Goal: Find specific page/section: Find specific page/section

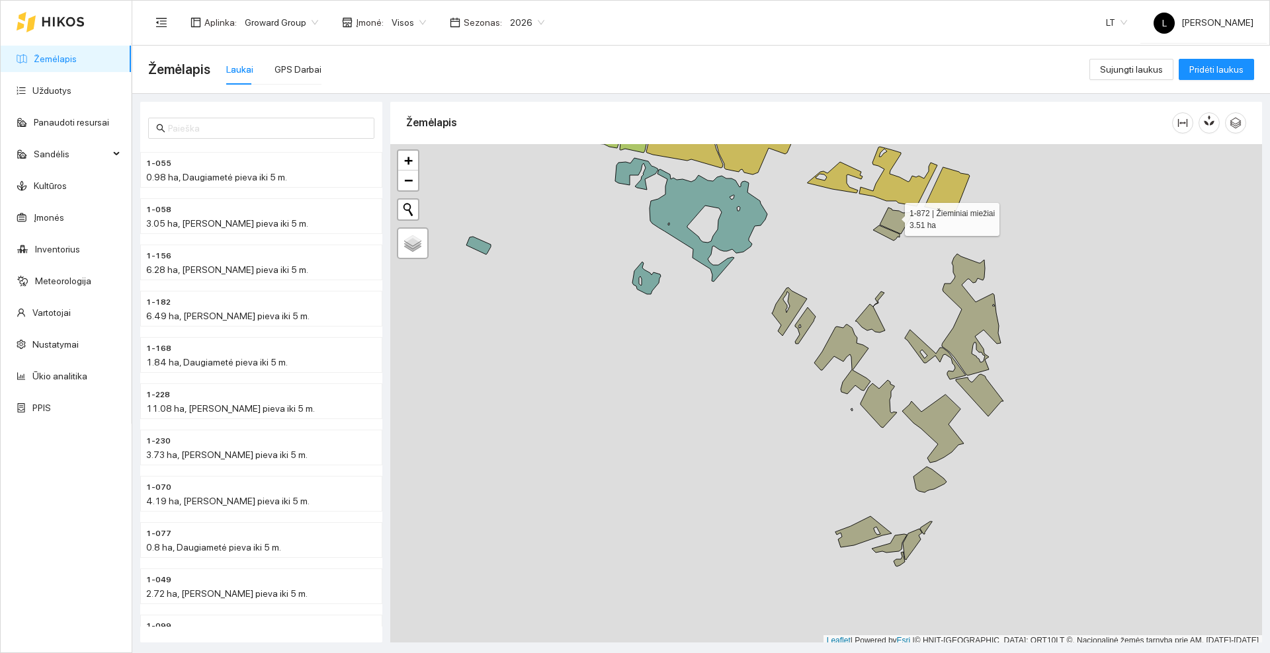
click at [893, 217] on icon at bounding box center [898, 221] width 37 height 26
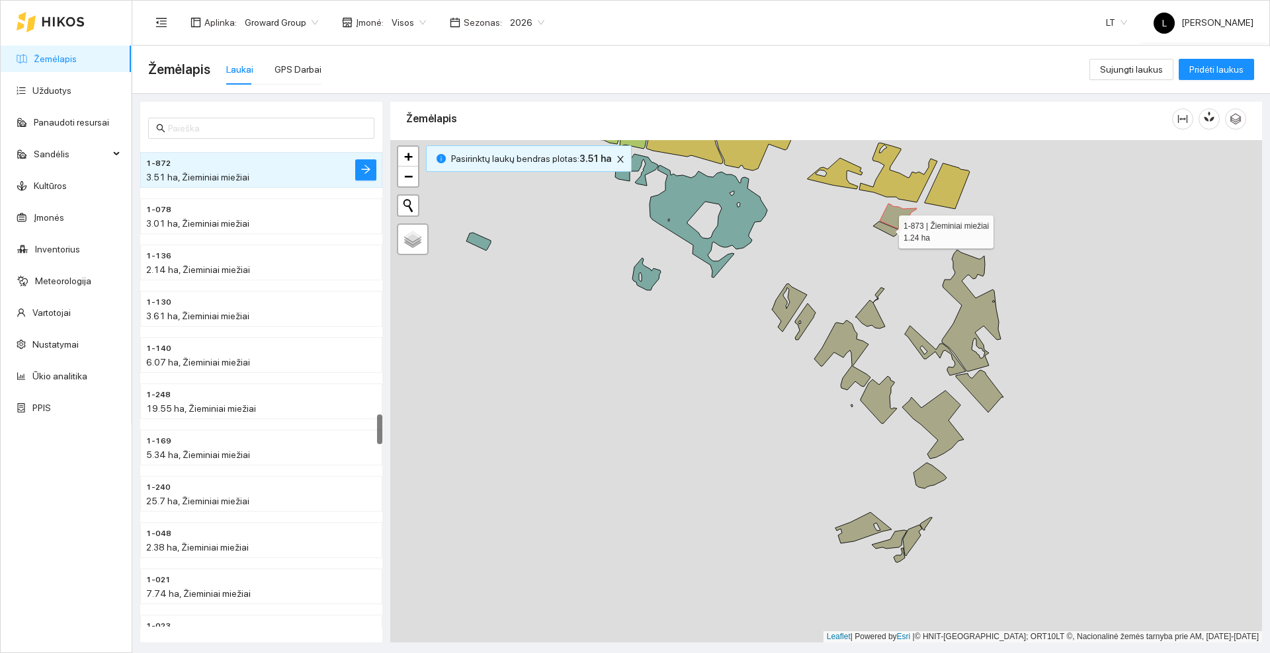
click at [892, 232] on icon at bounding box center [886, 229] width 26 height 15
click at [788, 314] on icon at bounding box center [789, 308] width 35 height 48
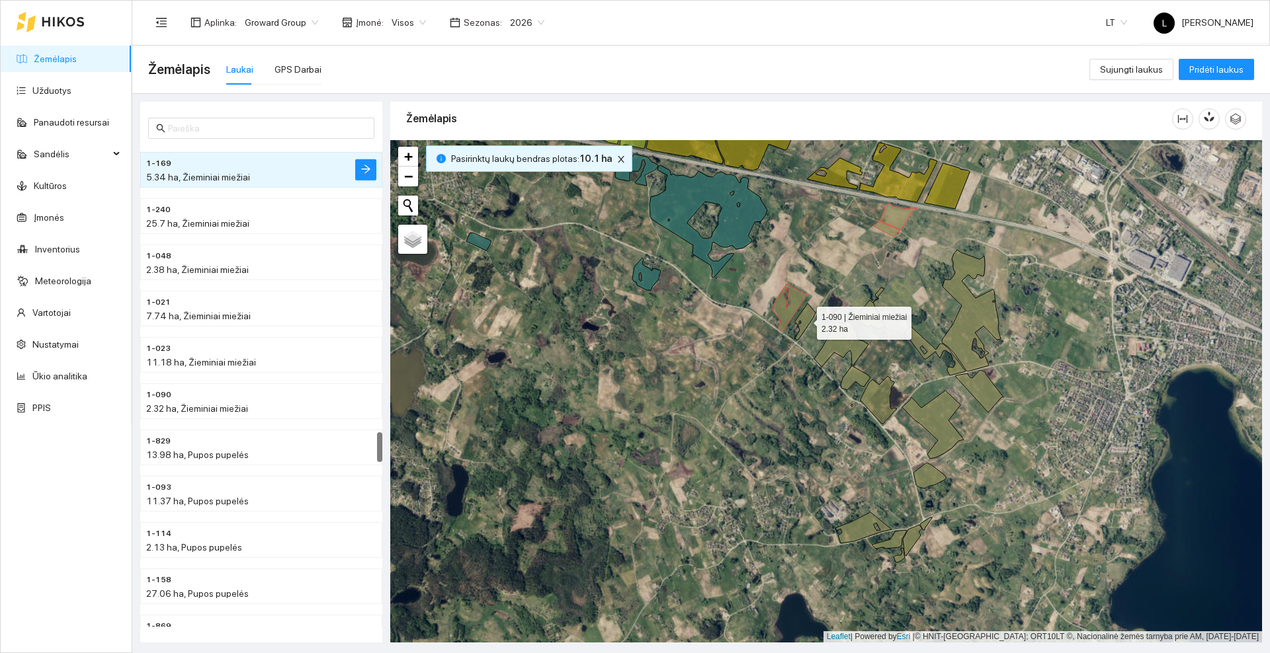
click at [803, 325] on icon at bounding box center [805, 322] width 21 height 36
click at [833, 341] on icon at bounding box center [842, 355] width 56 height 69
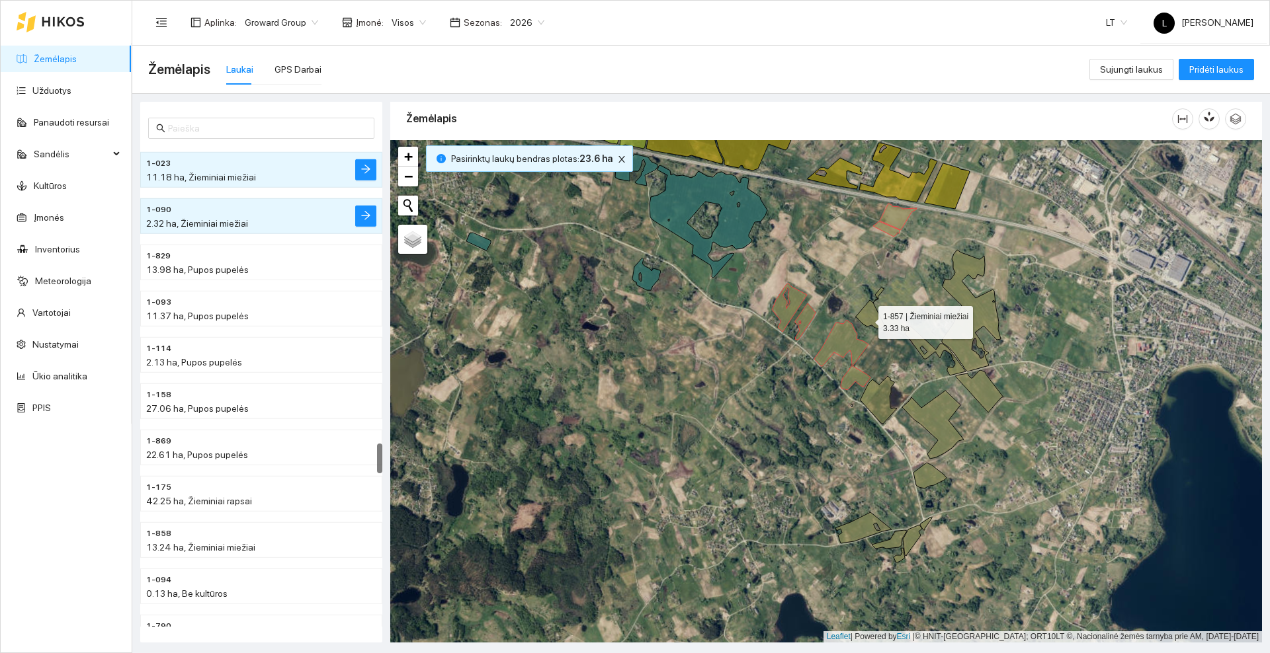
click at [866, 319] on icon at bounding box center [870, 308] width 30 height 41
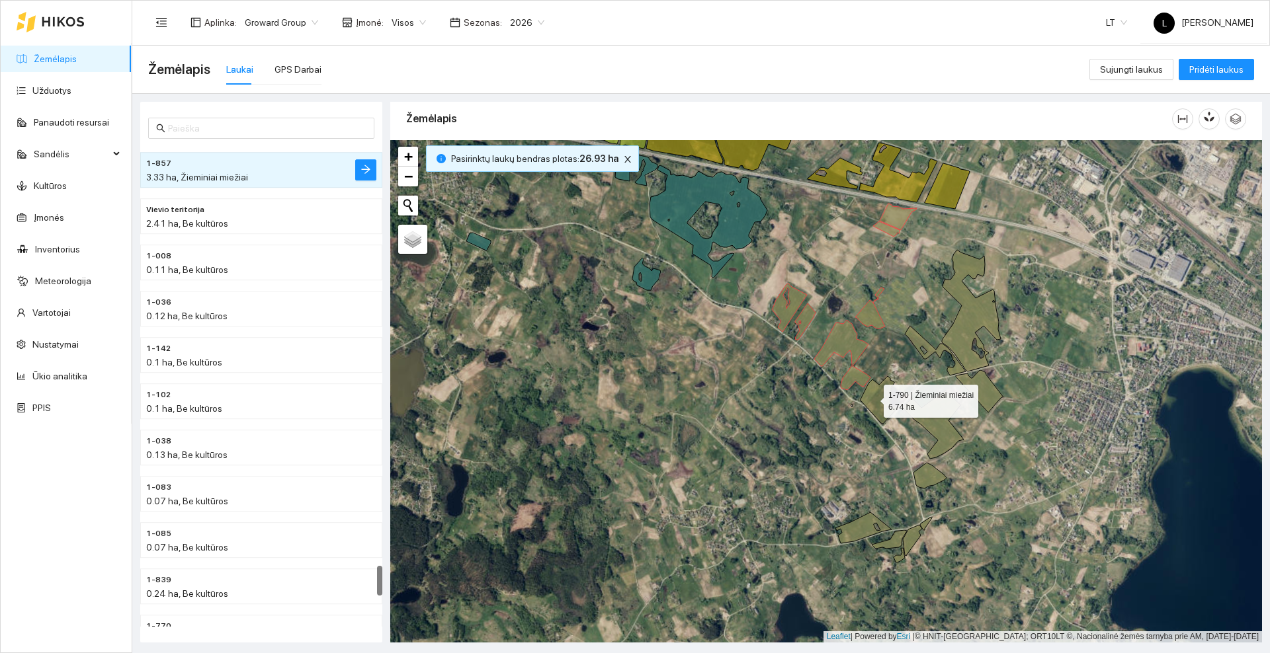
click at [872, 398] on icon at bounding box center [878, 400] width 36 height 48
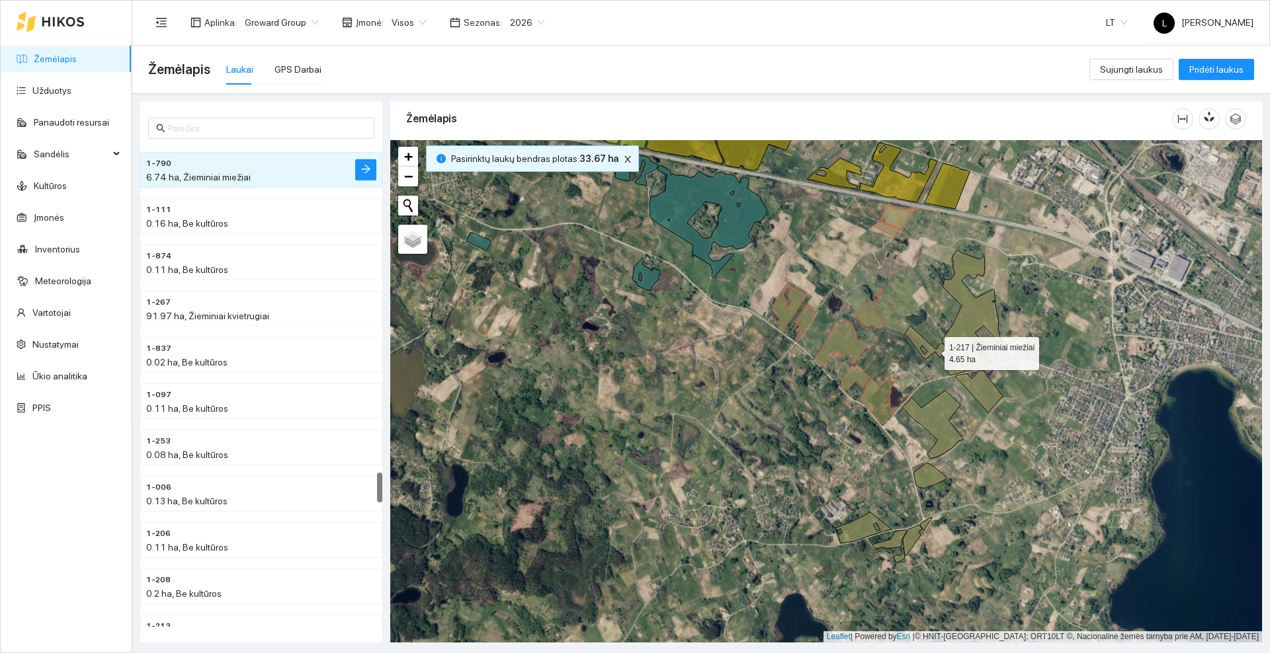
click at [914, 338] on icon at bounding box center [935, 351] width 61 height 50
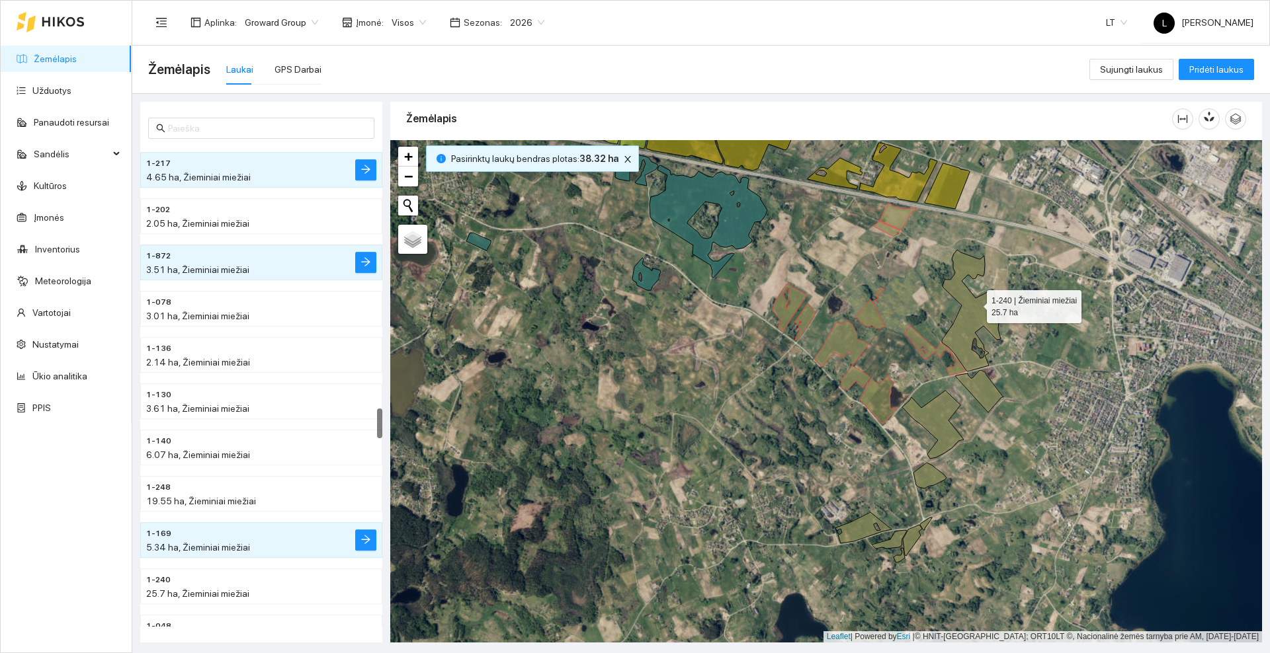
click at [975, 304] on icon at bounding box center [971, 311] width 59 height 122
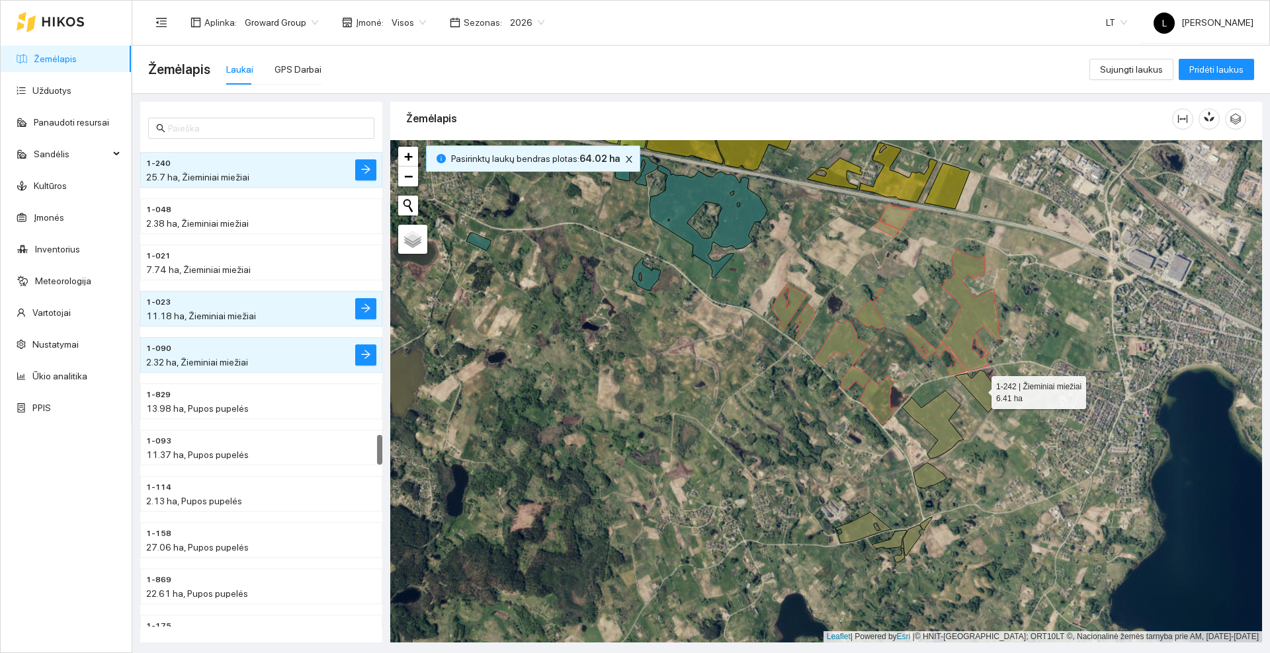
click at [979, 390] on icon at bounding box center [980, 391] width 48 height 42
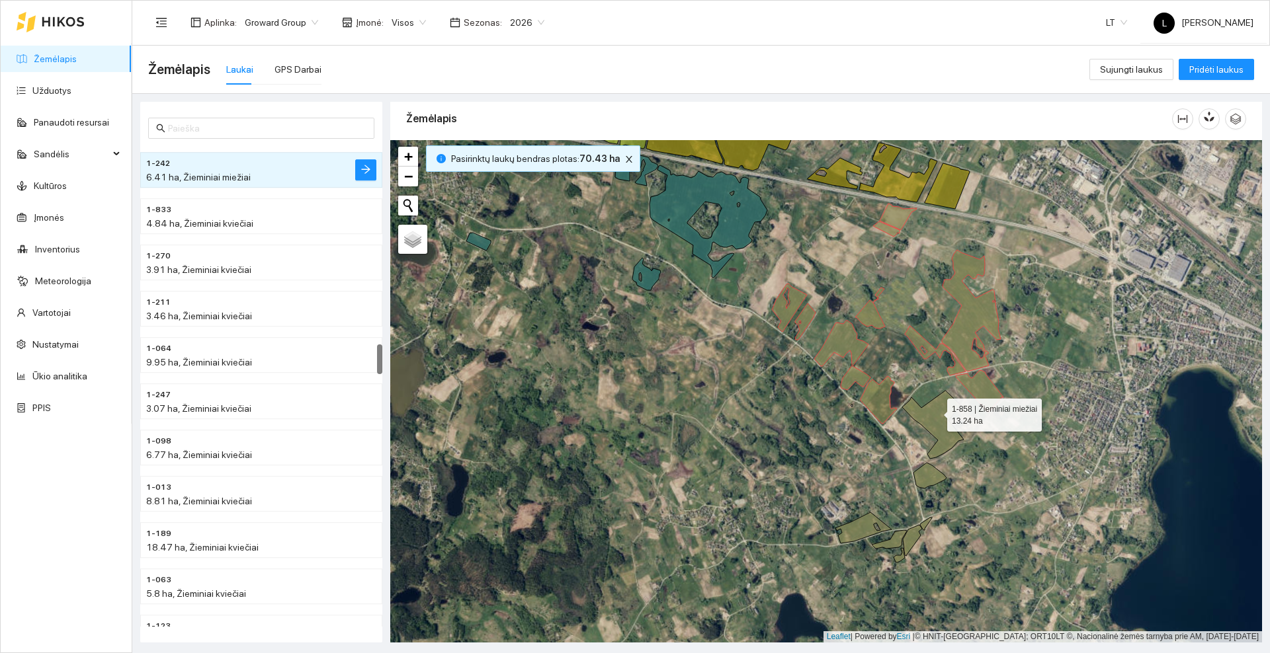
click at [935, 412] on icon at bounding box center [933, 425] width 62 height 68
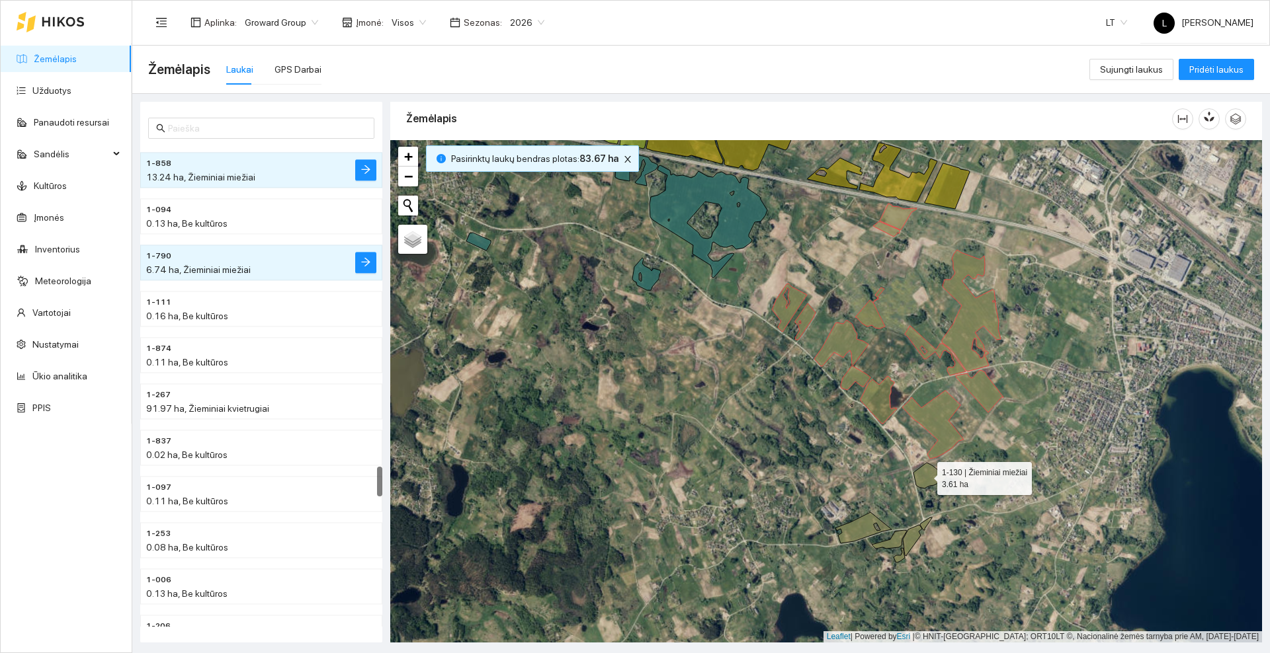
click at [925, 476] on icon at bounding box center [929, 476] width 33 height 26
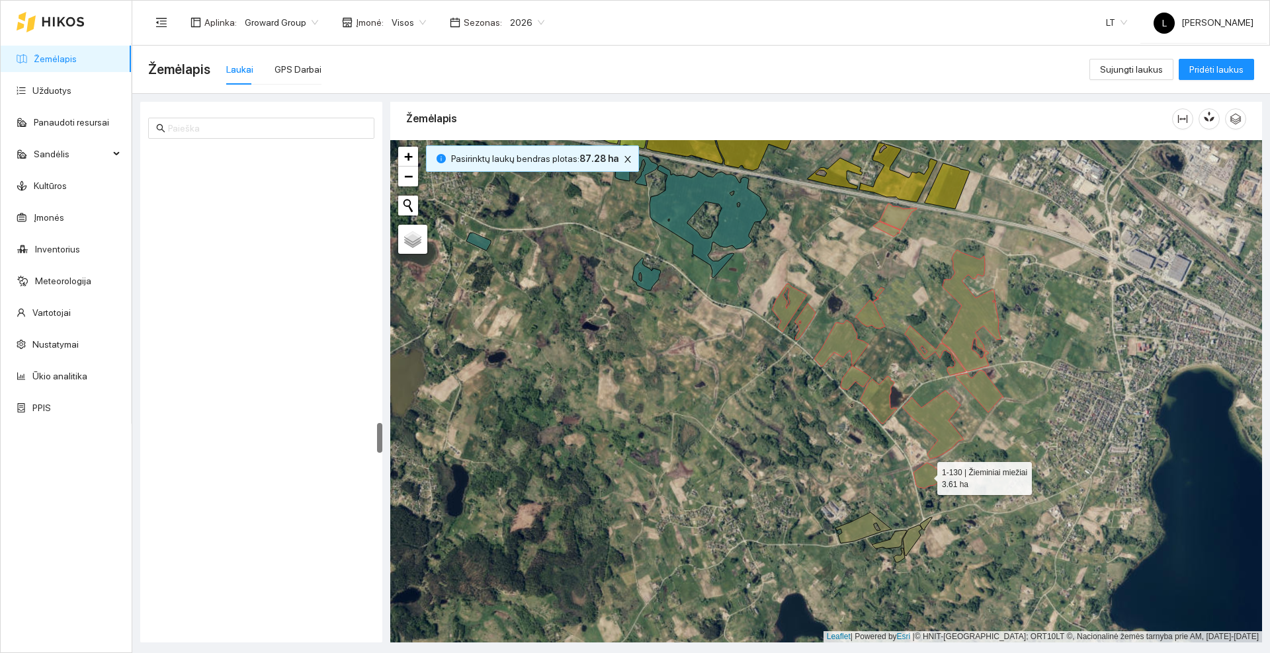
scroll to position [4389, 0]
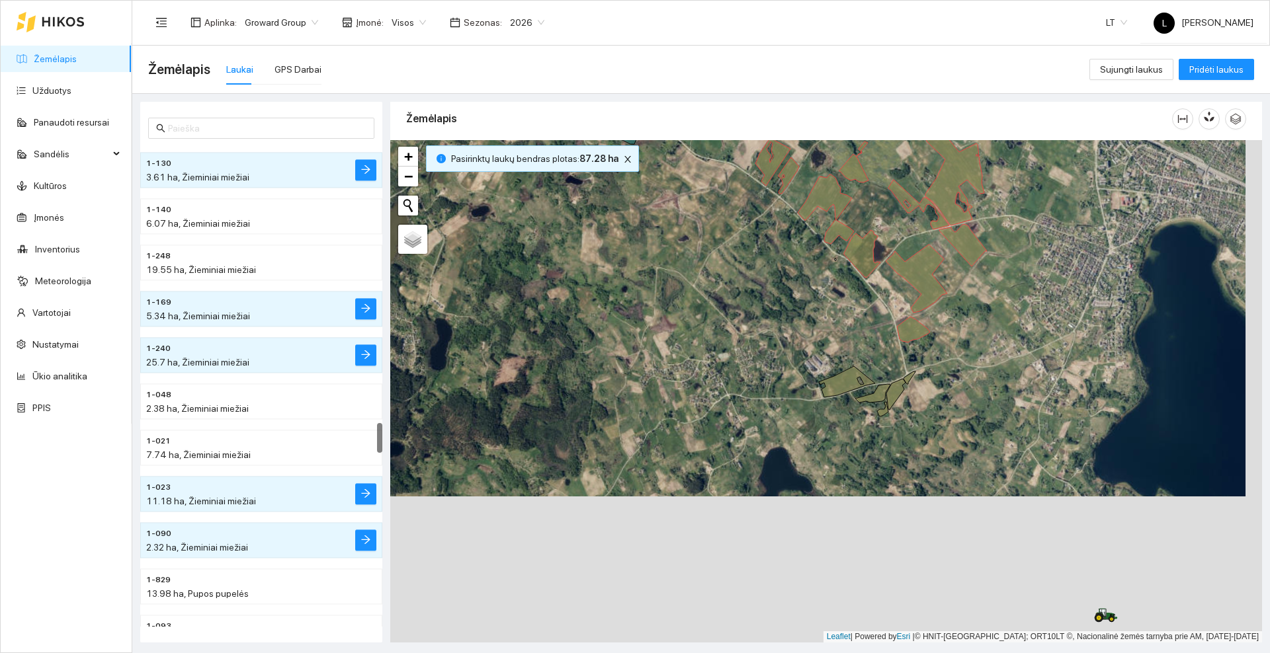
drag, startPoint x: 949, startPoint y: 475, endPoint x: 931, endPoint y: 384, distance: 92.5
click at [936, 384] on div at bounding box center [826, 391] width 872 height 503
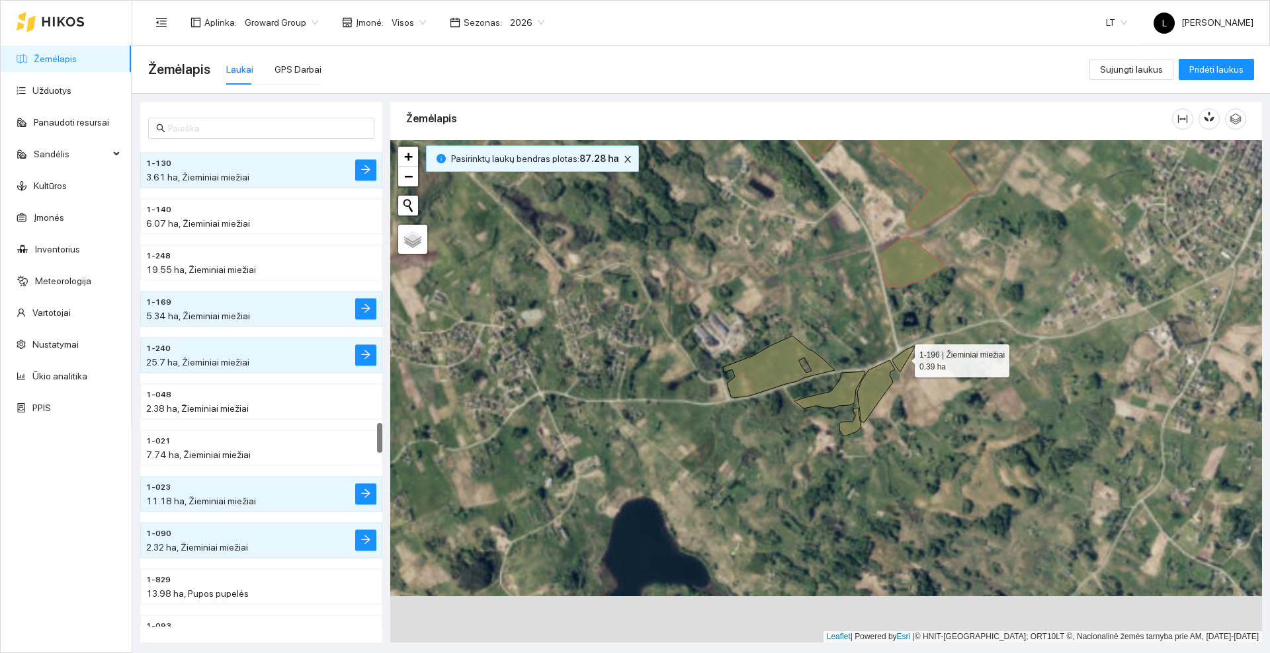
click at [903, 358] on icon at bounding box center [903, 359] width 23 height 26
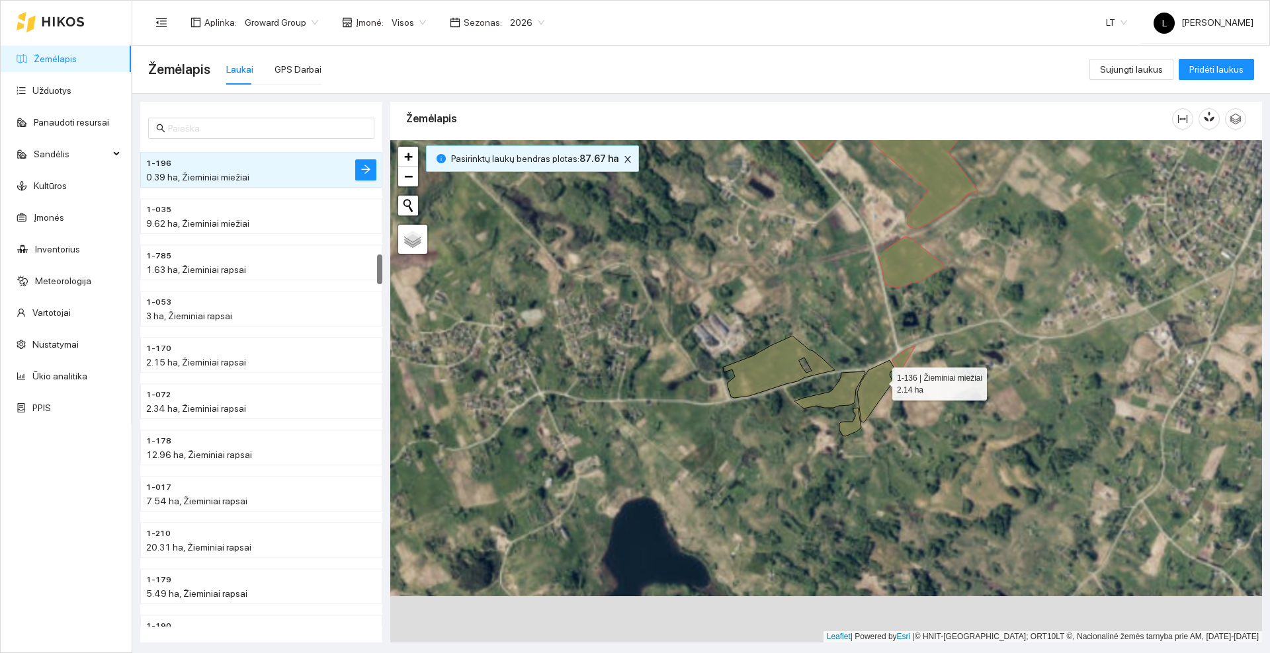
click at [880, 383] on icon at bounding box center [876, 391] width 38 height 62
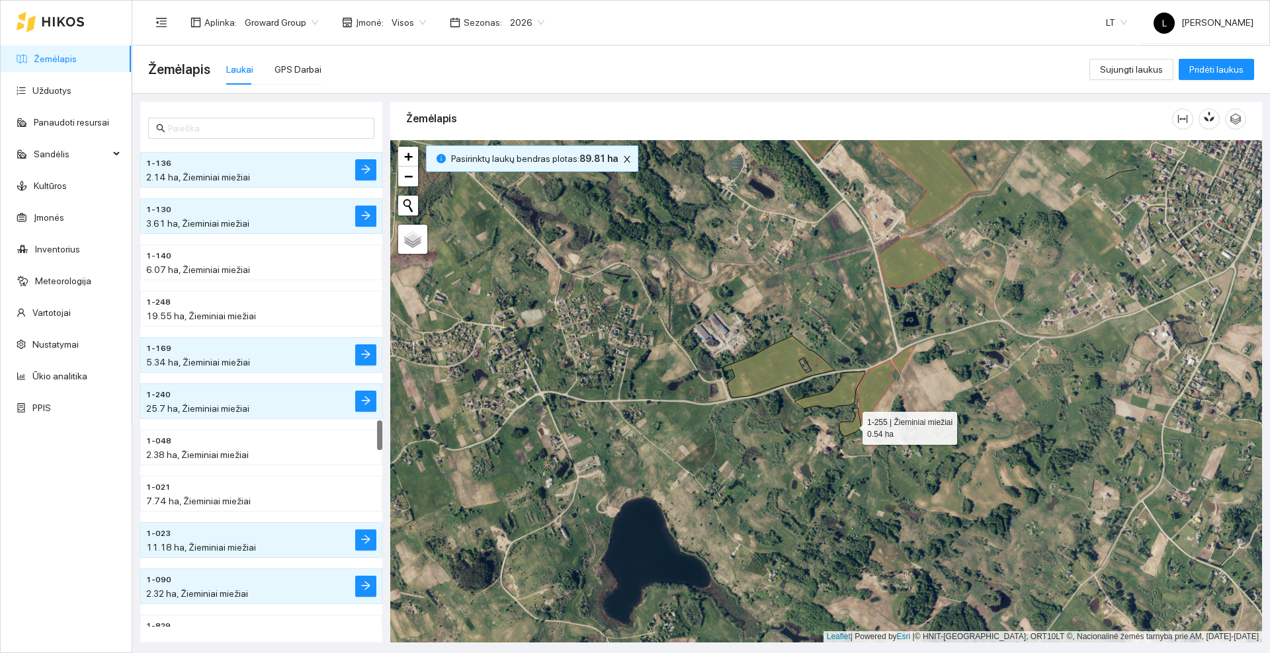
click at [847, 433] on icon at bounding box center [850, 422] width 22 height 28
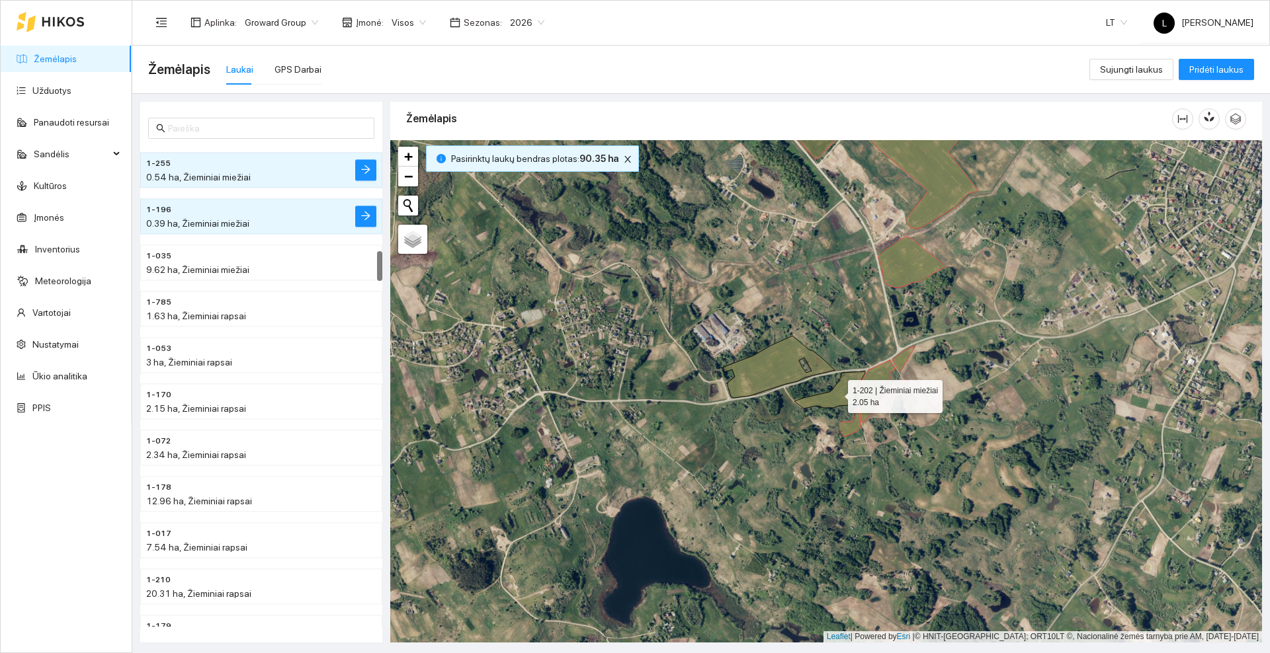
click at [840, 401] on icon at bounding box center [829, 390] width 71 height 37
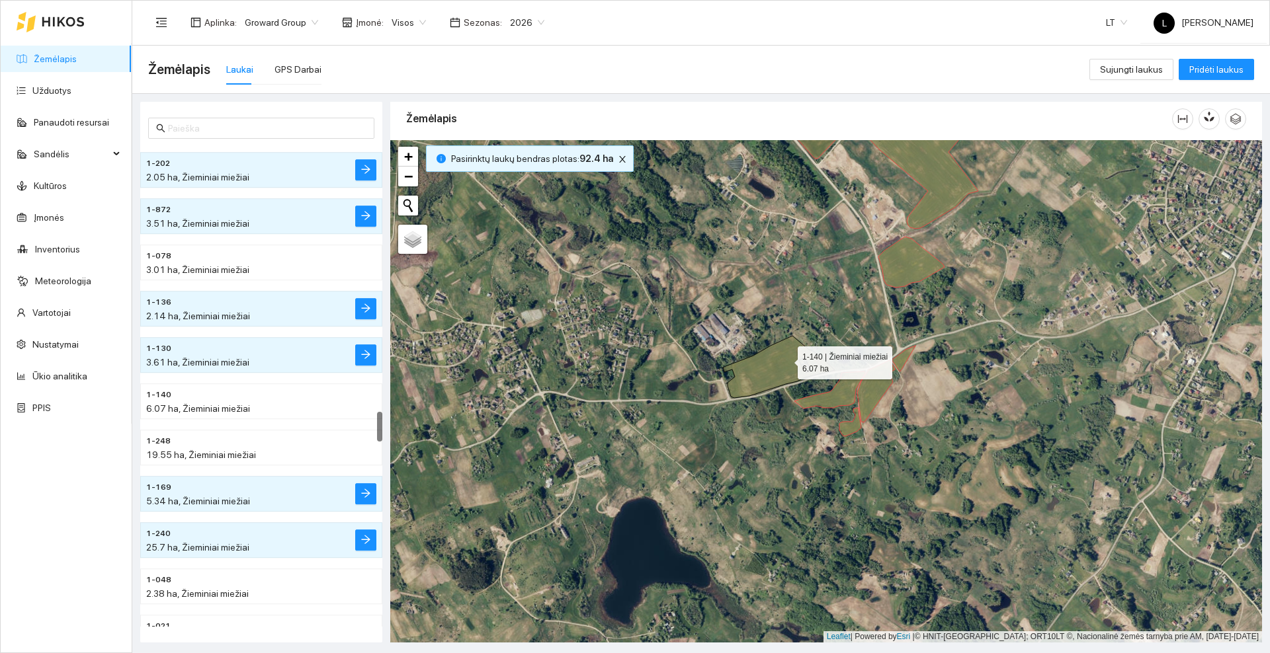
click at [785, 360] on icon at bounding box center [779, 367] width 112 height 62
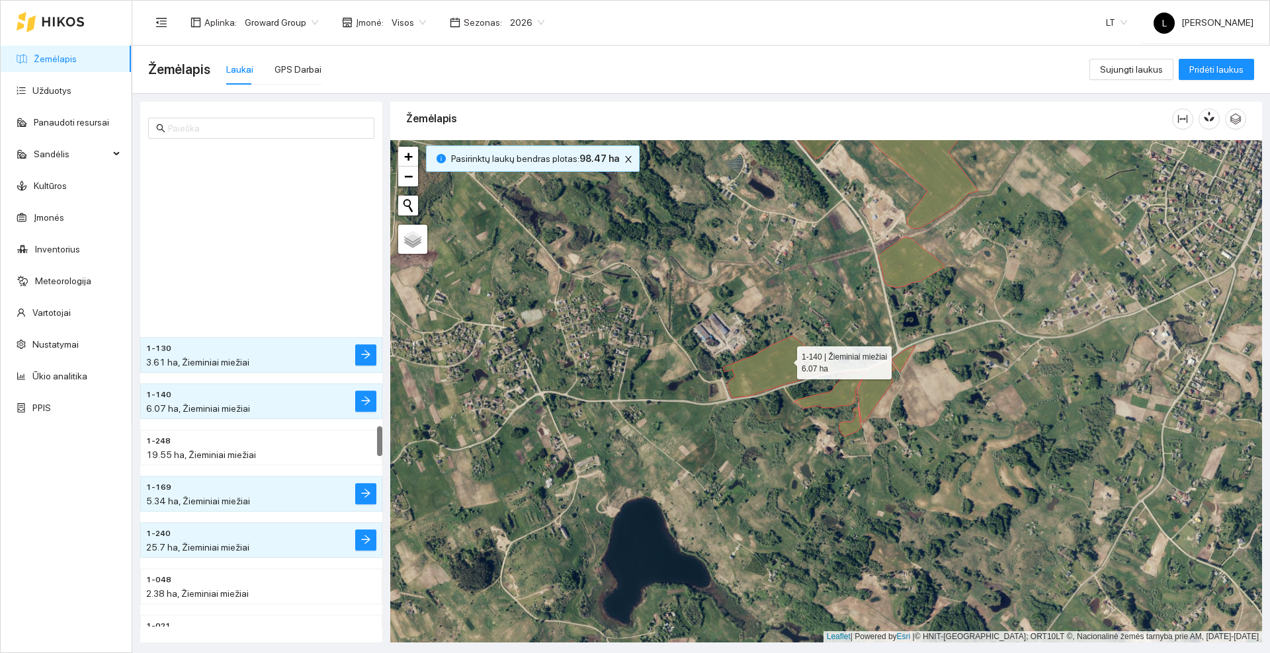
scroll to position [4438, 0]
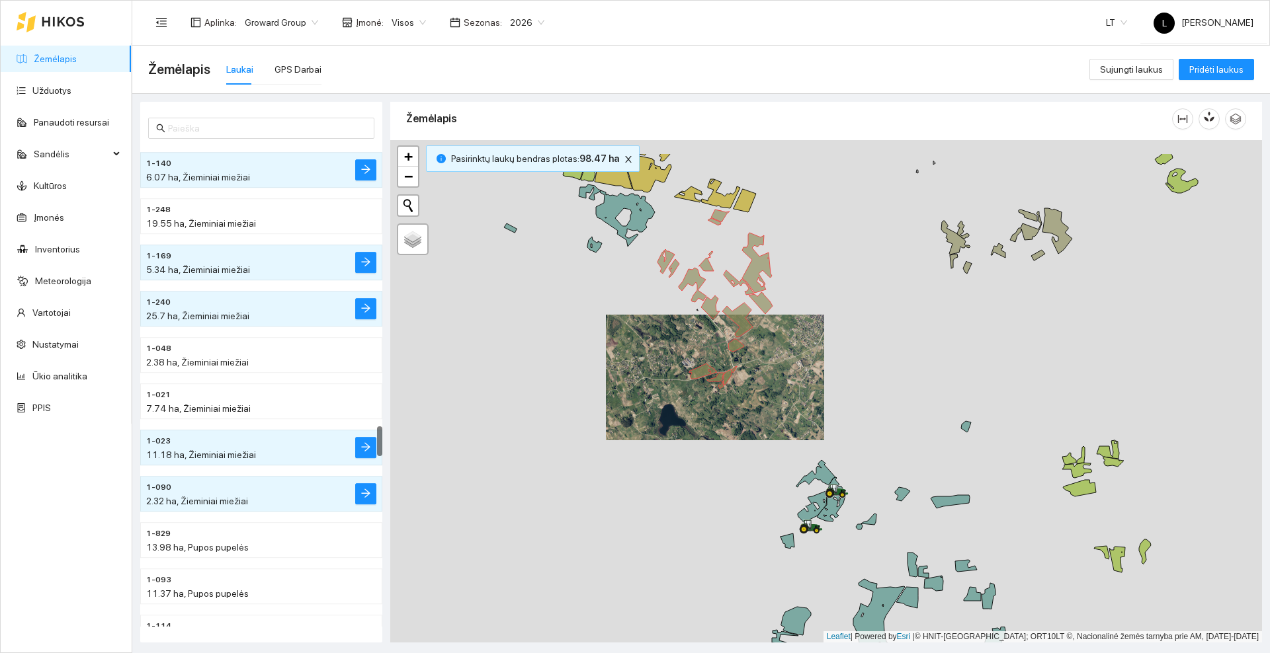
drag, startPoint x: 952, startPoint y: 277, endPoint x: 756, endPoint y: 388, distance: 225.1
click at [756, 388] on div at bounding box center [826, 391] width 872 height 503
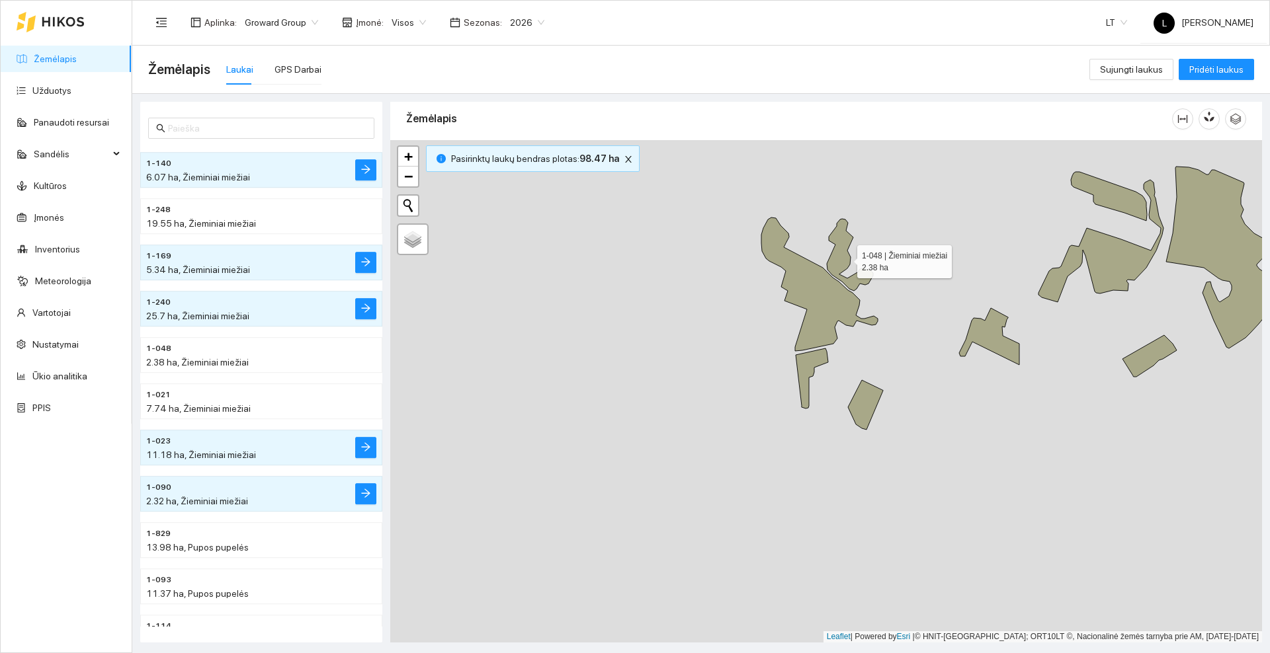
click at [842, 259] on icon at bounding box center [850, 255] width 46 height 72
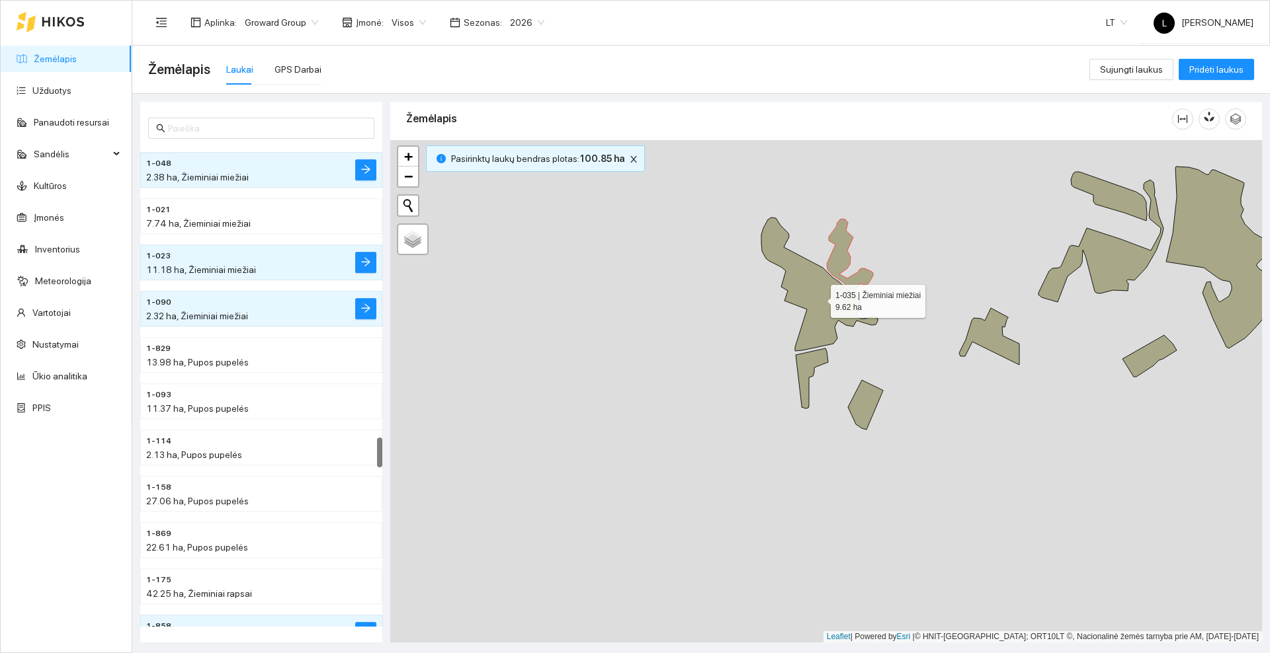
click at [817, 301] on icon at bounding box center [819, 285] width 116 height 134
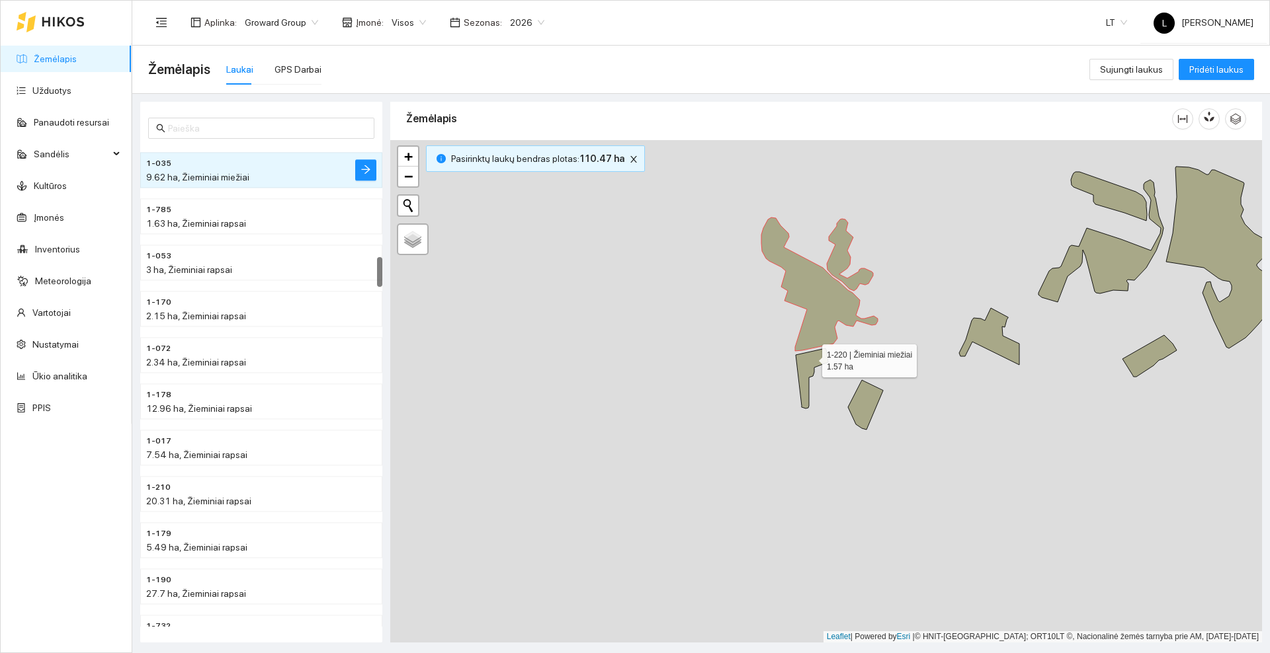
click at [810, 358] on icon at bounding box center [812, 379] width 32 height 60
click at [866, 406] on icon at bounding box center [865, 405] width 35 height 50
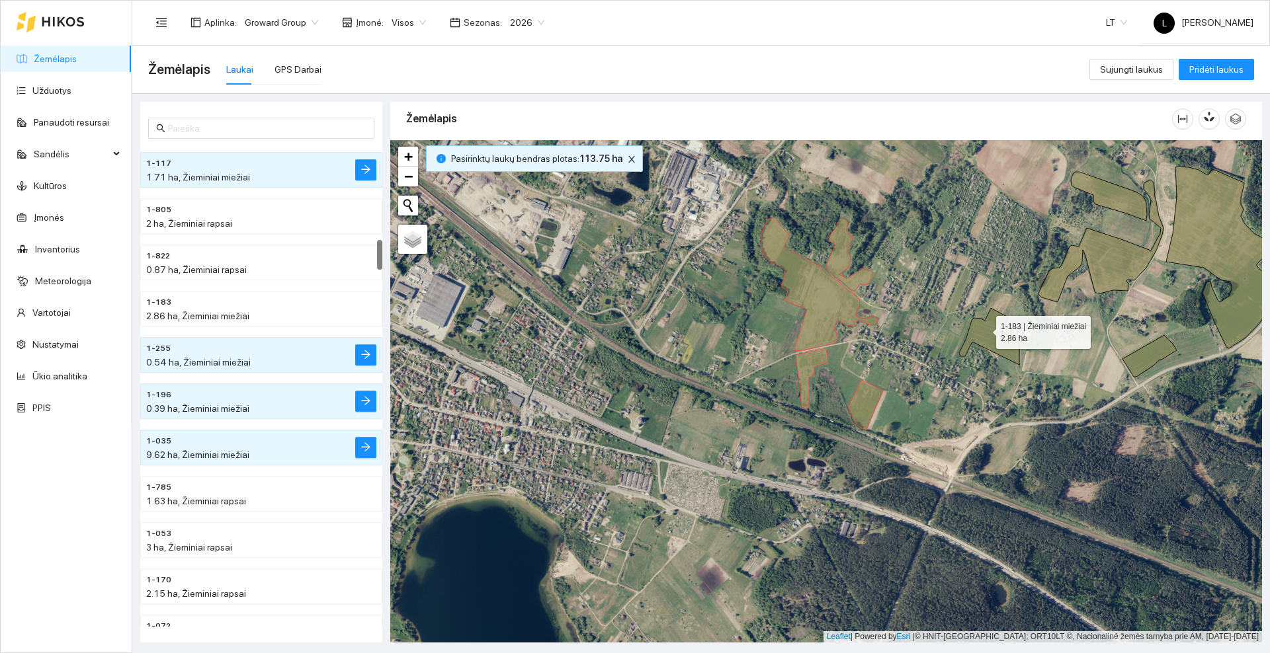
click at [984, 329] on icon at bounding box center [989, 336] width 60 height 57
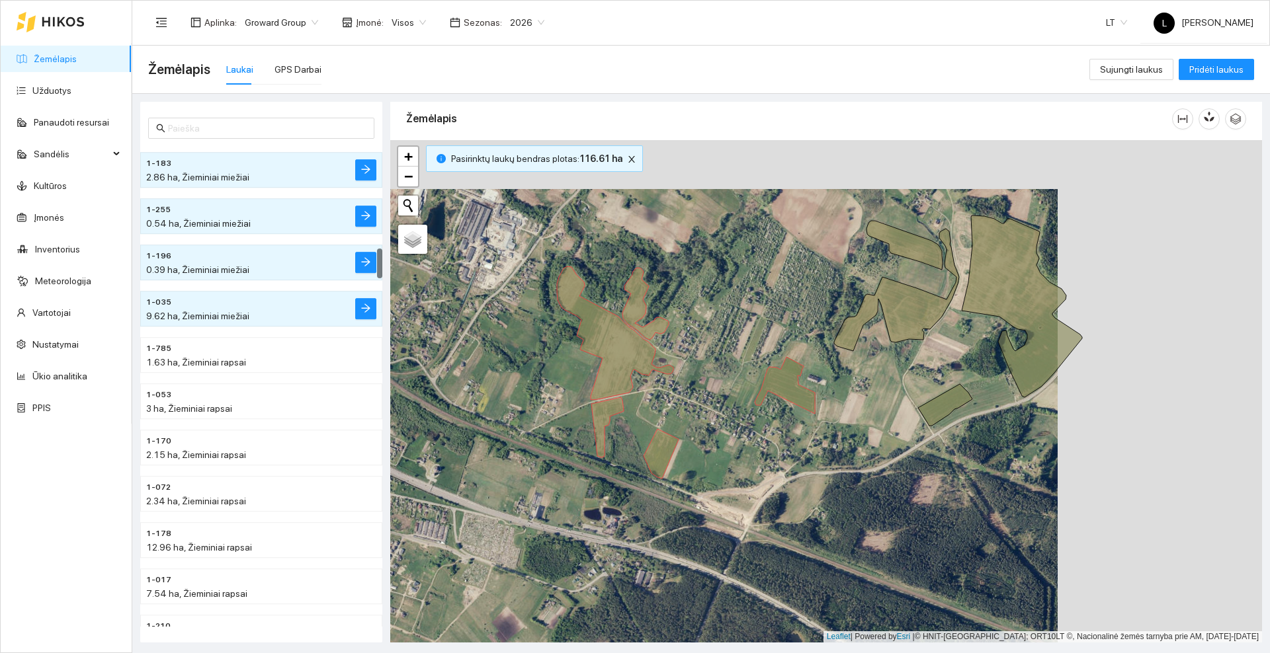
drag, startPoint x: 1077, startPoint y: 350, endPoint x: 872, endPoint y: 399, distance: 210.1
click at [872, 399] on div at bounding box center [826, 391] width 872 height 503
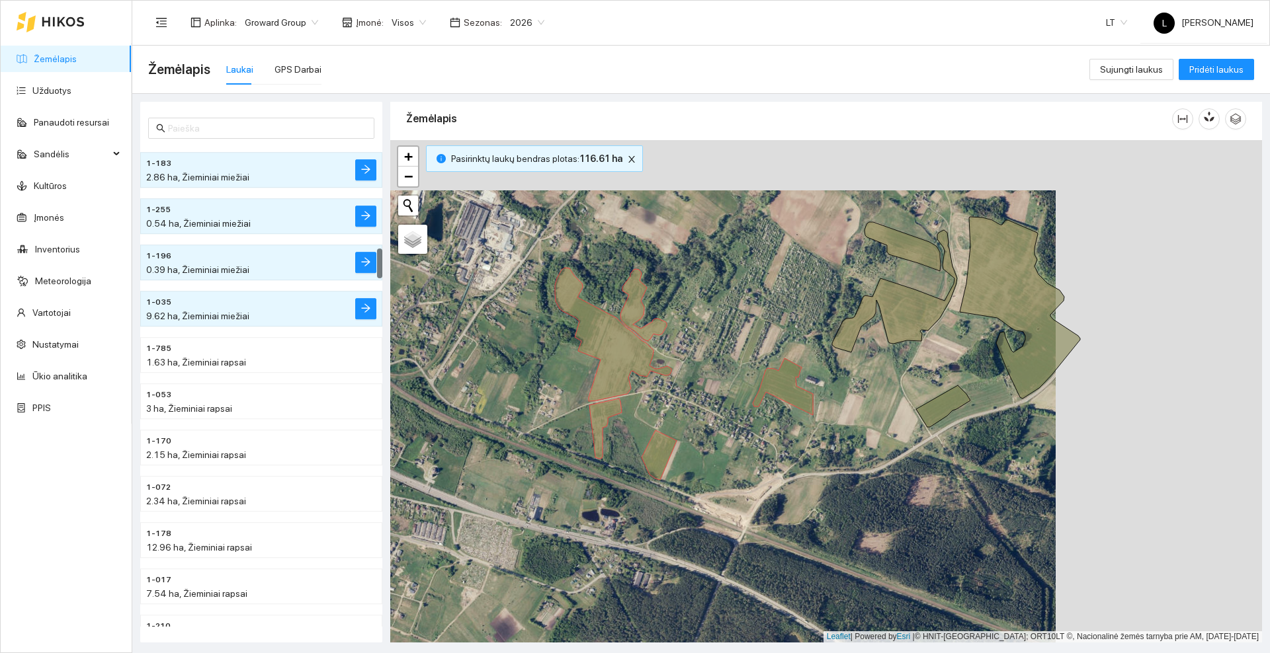
drag, startPoint x: 892, startPoint y: 370, endPoint x: 816, endPoint y: 400, distance: 81.1
click at [816, 400] on div at bounding box center [826, 391] width 872 height 503
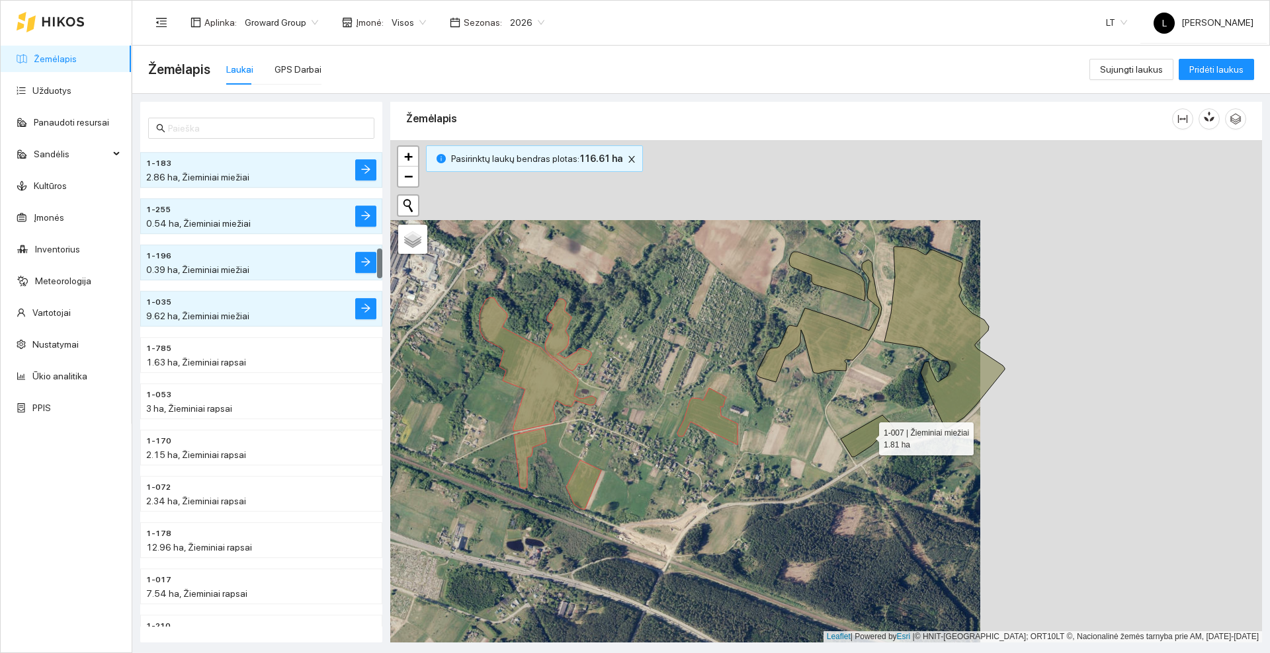
click at [866, 434] on icon at bounding box center [868, 436] width 54 height 42
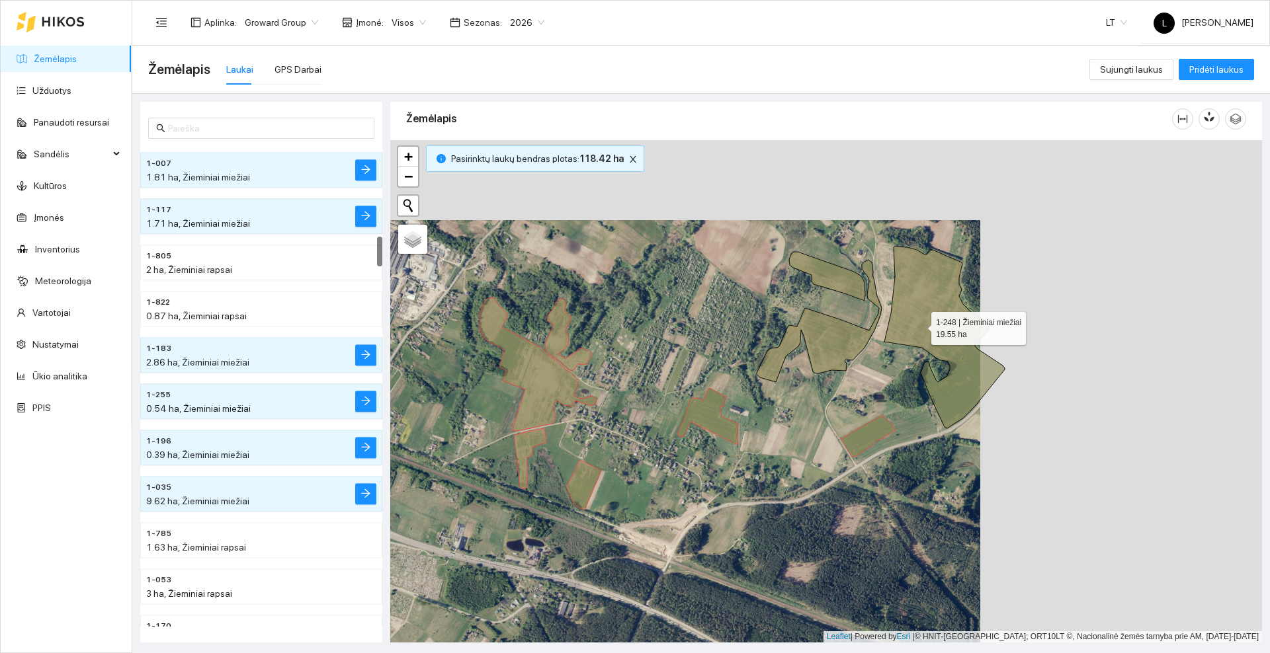
click at [919, 325] on icon at bounding box center [944, 338] width 120 height 182
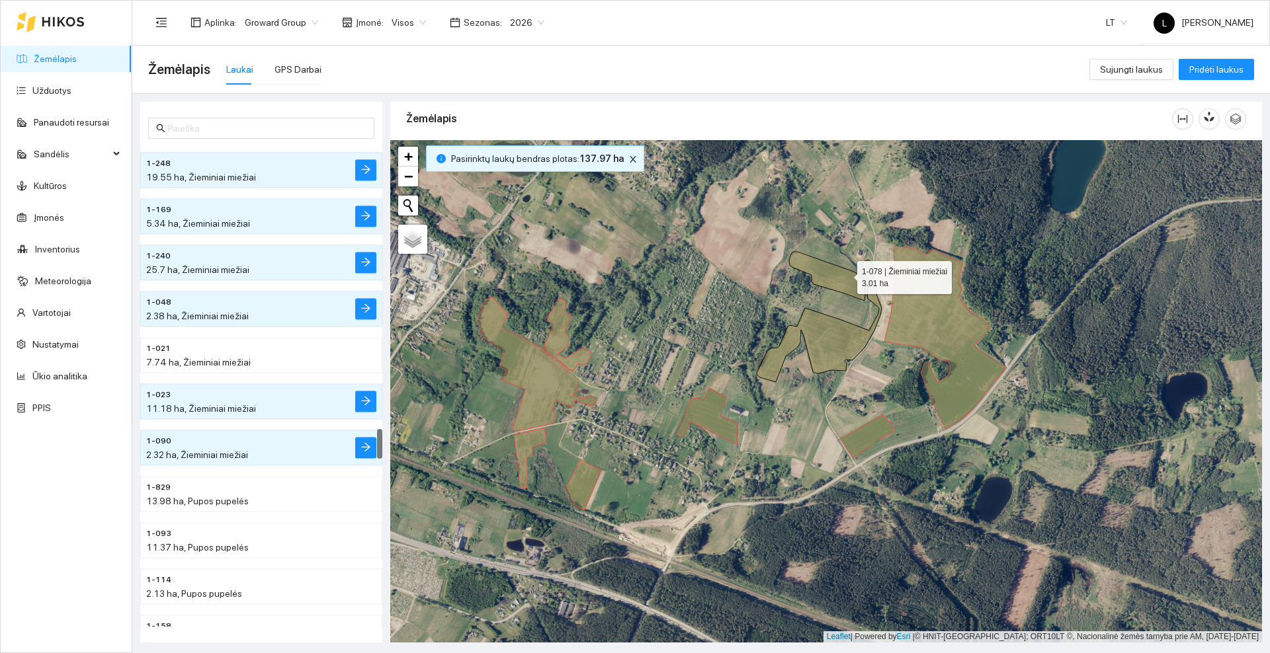
click at [845, 274] on icon at bounding box center [827, 276] width 76 height 49
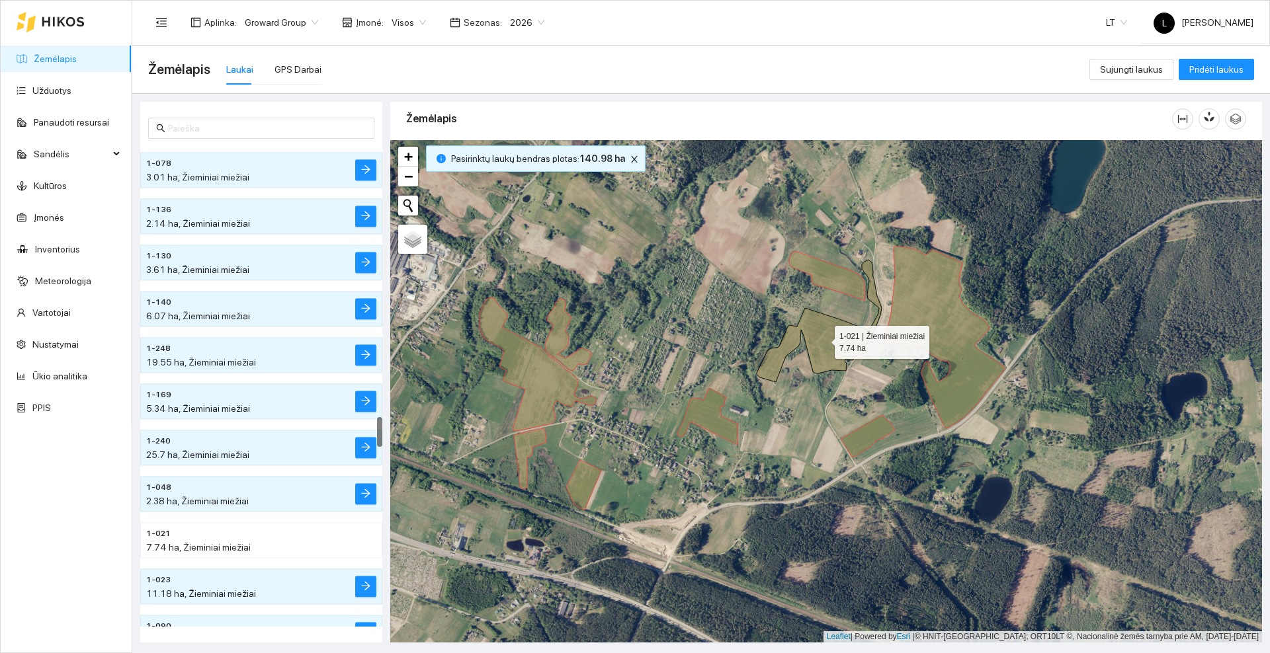
click at [825, 335] on icon at bounding box center [819, 321] width 125 height 122
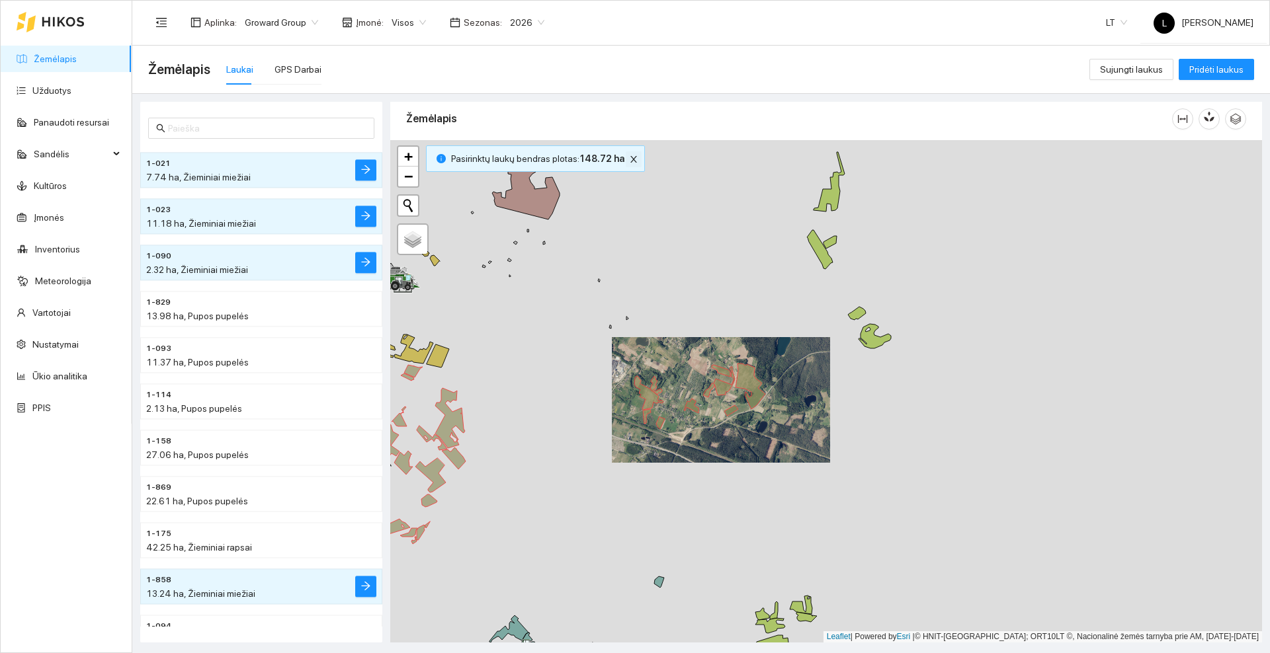
click at [629, 159] on icon "close" at bounding box center [633, 159] width 9 height 9
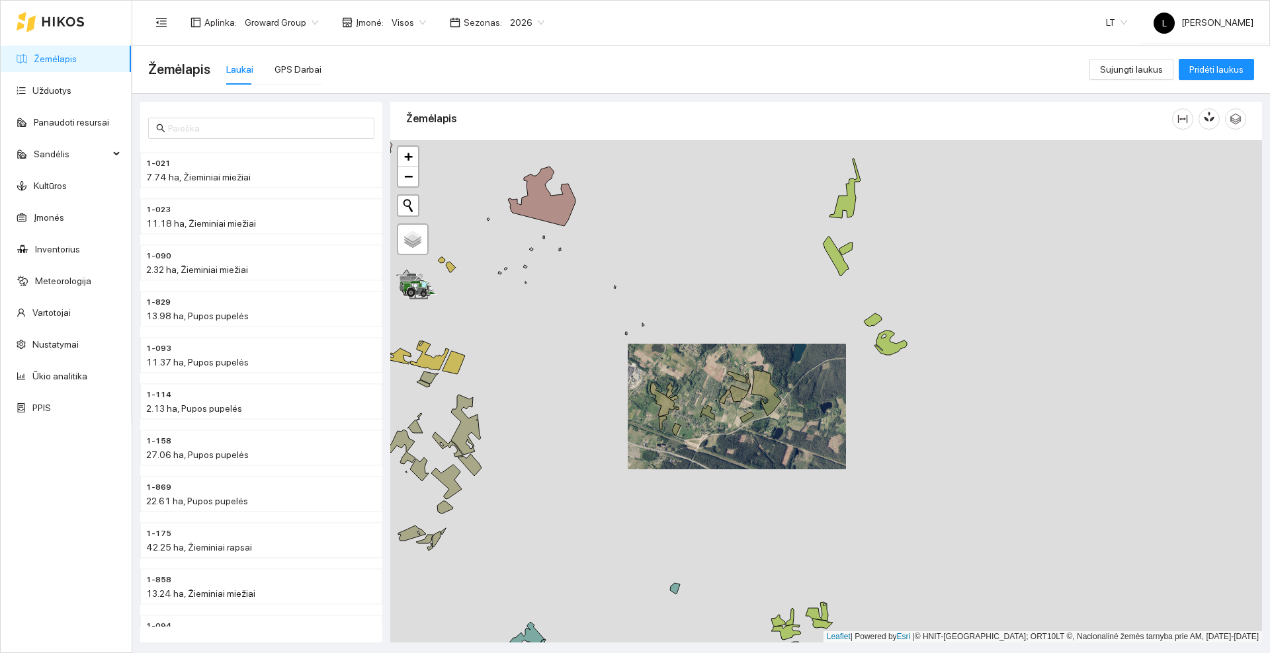
drag, startPoint x: 562, startPoint y: 289, endPoint x: 795, endPoint y: 298, distance: 233.0
click at [796, 301] on div at bounding box center [826, 391] width 872 height 503
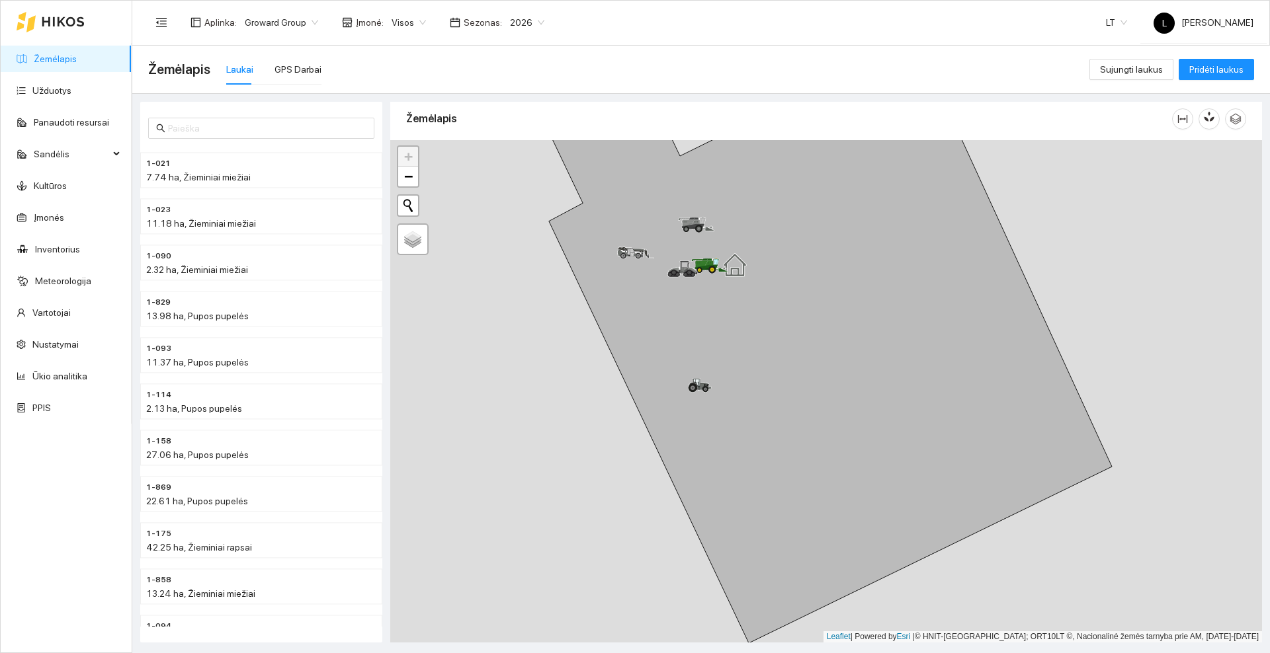
click at [63, 15] on div at bounding box center [51, 22] width 68 height 42
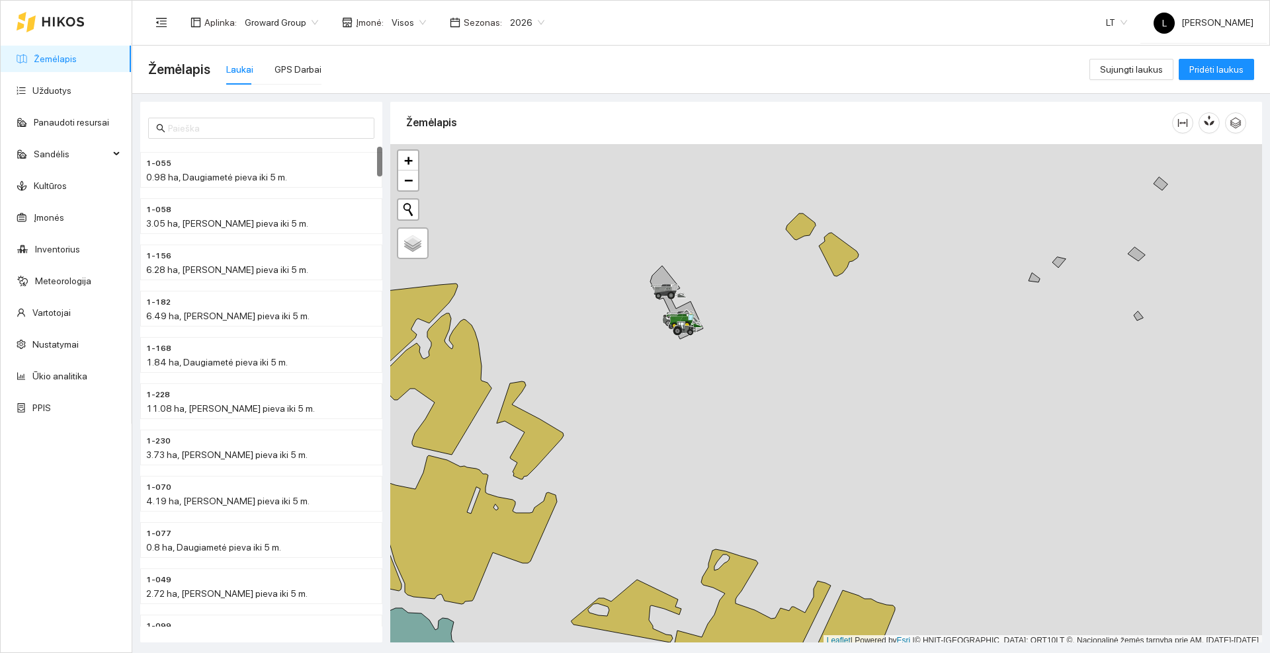
scroll to position [4, 0]
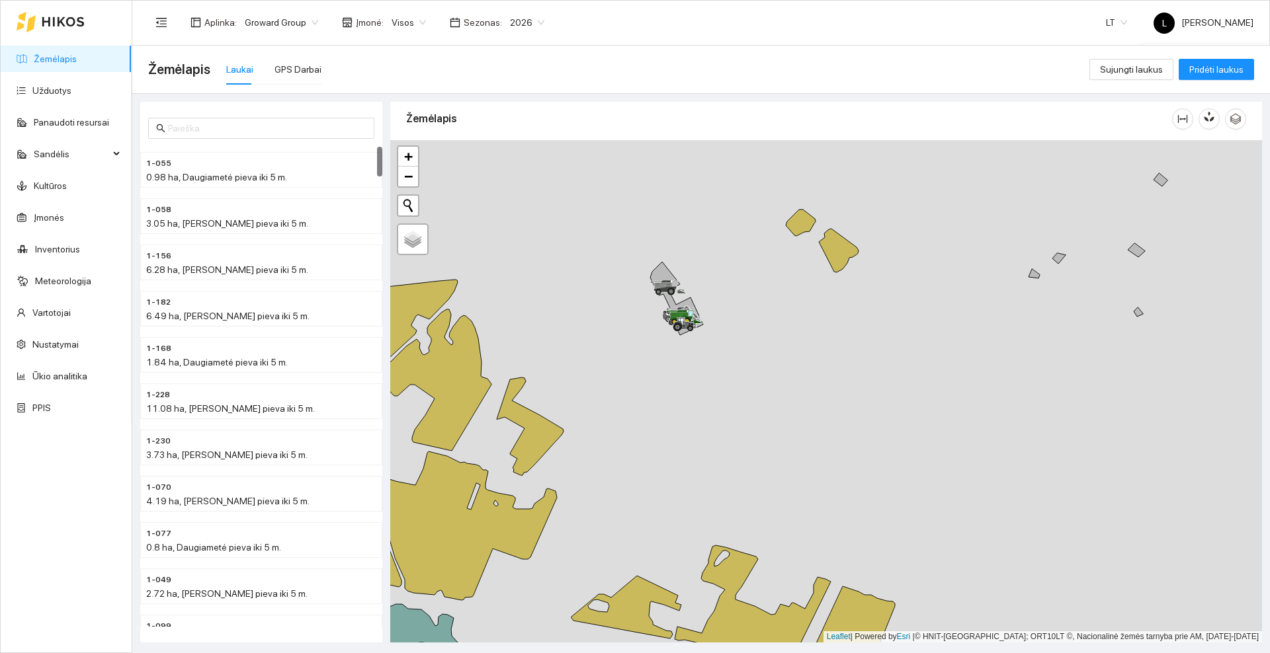
drag, startPoint x: 746, startPoint y: 459, endPoint x: 692, endPoint y: 201, distance: 263.4
click at [692, 201] on div at bounding box center [826, 391] width 872 height 503
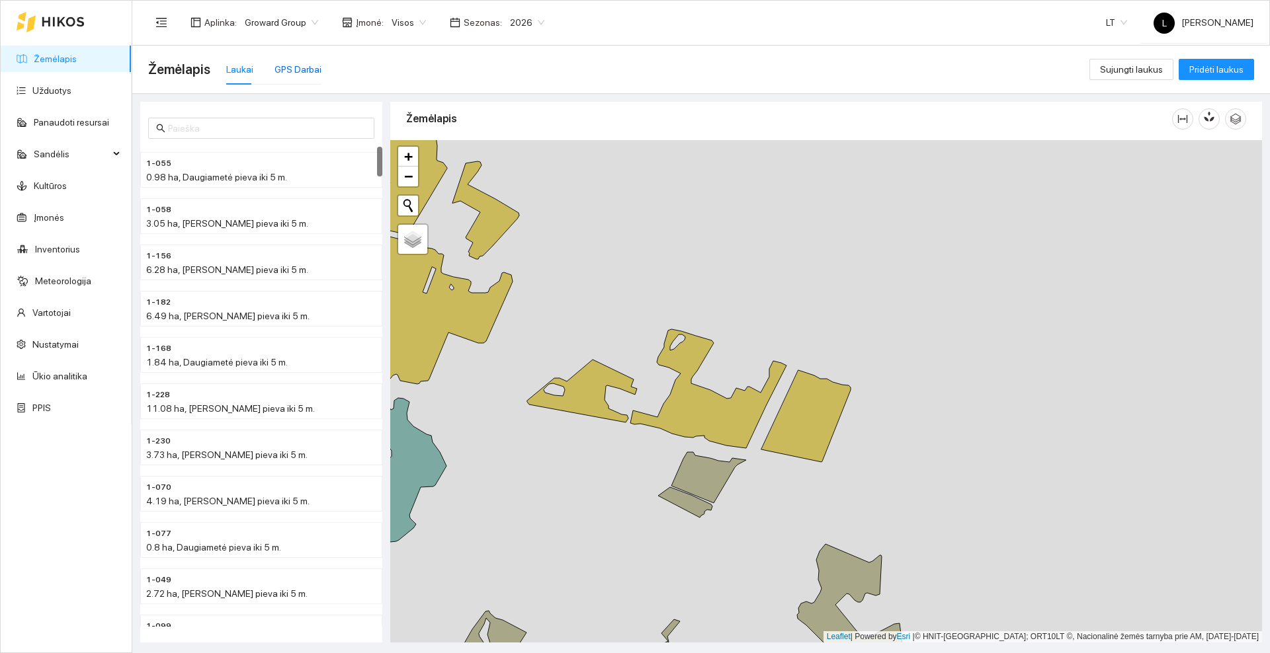
click at [298, 68] on div "GPS Darbai" at bounding box center [297, 69] width 47 height 15
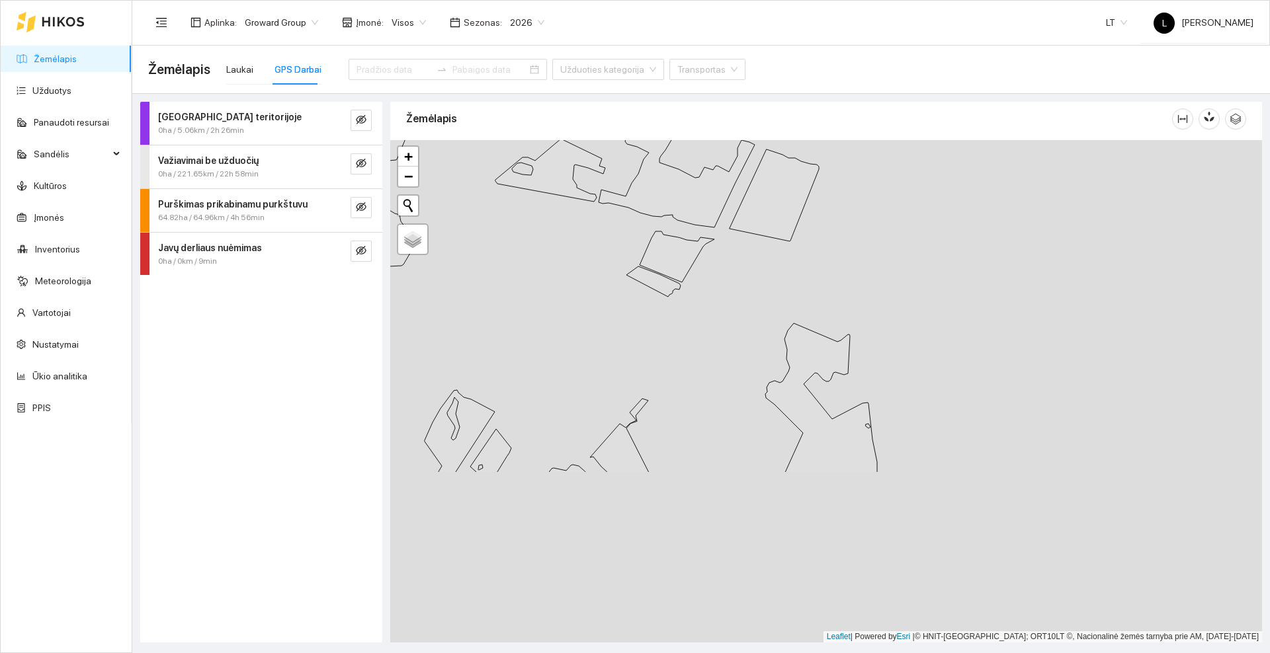
drag, startPoint x: 876, startPoint y: 472, endPoint x: 836, endPoint y: 240, distance: 235.0
click at [842, 219] on div at bounding box center [826, 391] width 872 height 503
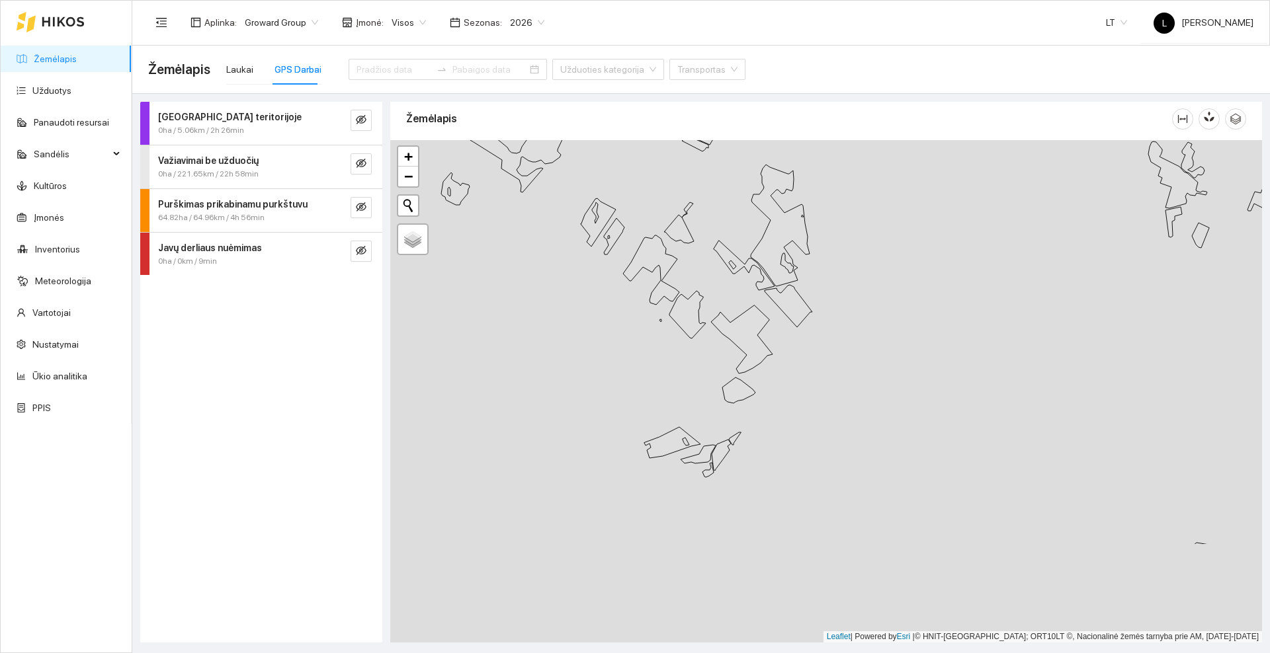
drag, startPoint x: 659, startPoint y: 436, endPoint x: 651, endPoint y: 317, distance: 120.0
click at [651, 317] on div at bounding box center [826, 391] width 872 height 503
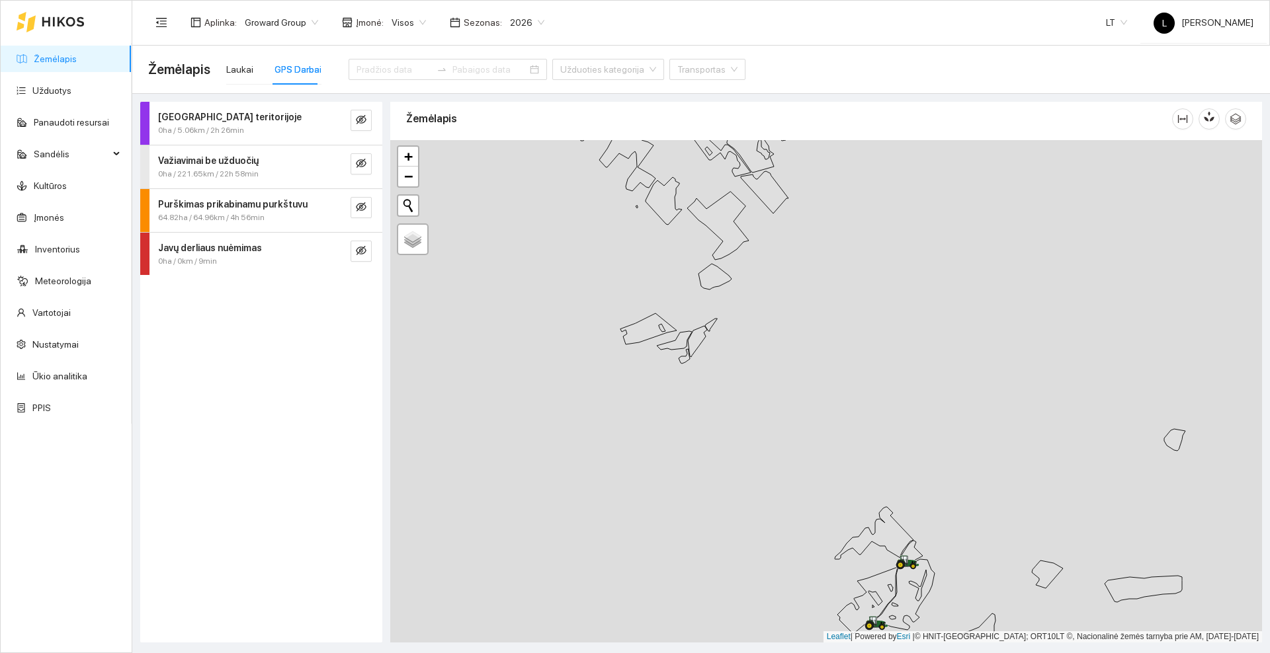
drag, startPoint x: 739, startPoint y: 517, endPoint x: 662, endPoint y: 327, distance: 204.7
click at [662, 327] on div at bounding box center [826, 391] width 872 height 503
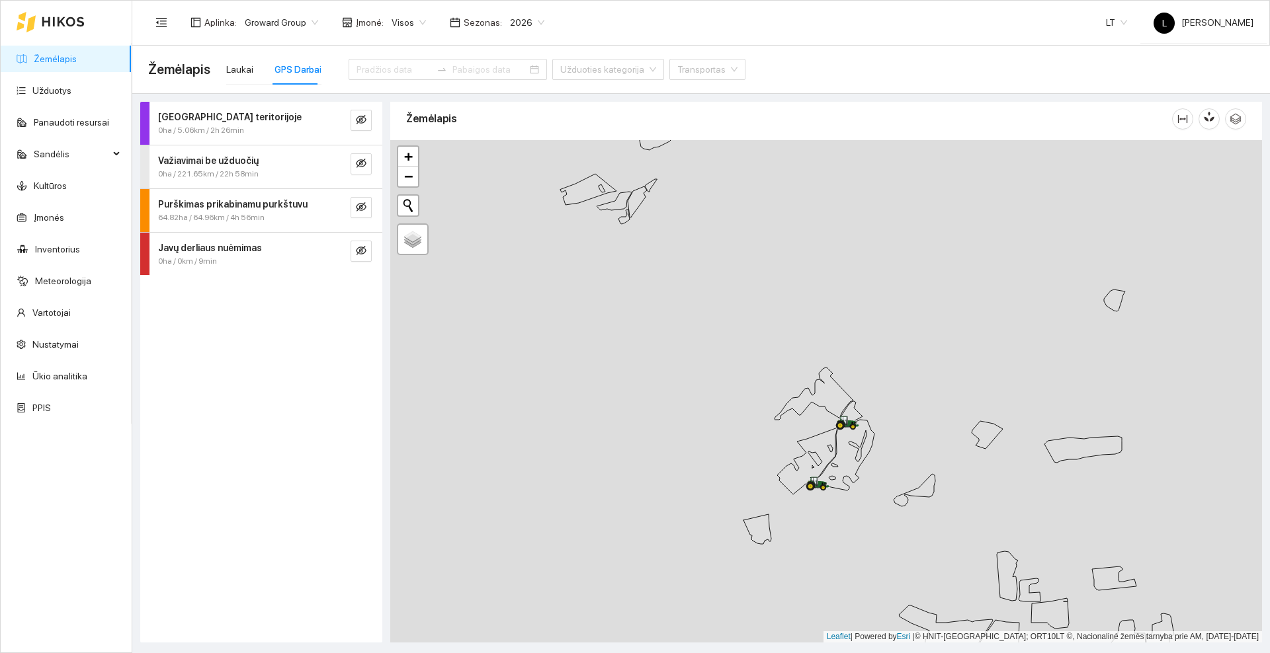
drag, startPoint x: 714, startPoint y: 435, endPoint x: 669, endPoint y: 333, distance: 111.3
click at [663, 333] on div at bounding box center [826, 391] width 872 height 503
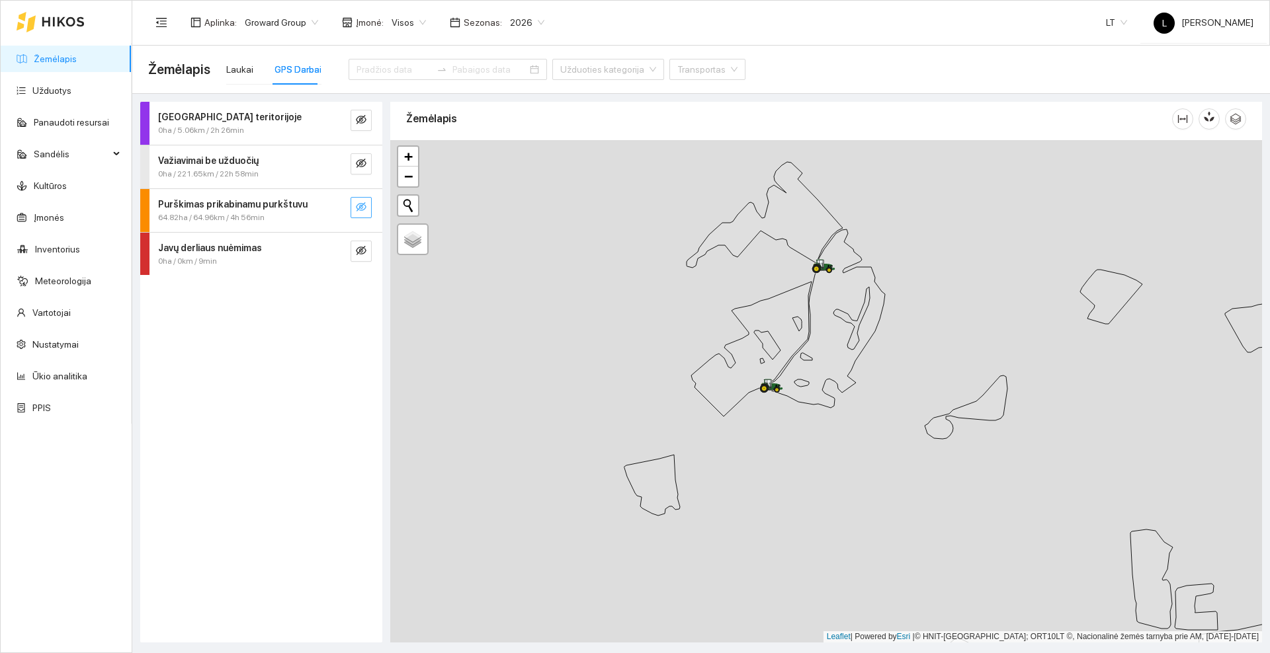
click at [365, 204] on icon "eye-invisible" at bounding box center [361, 207] width 11 height 11
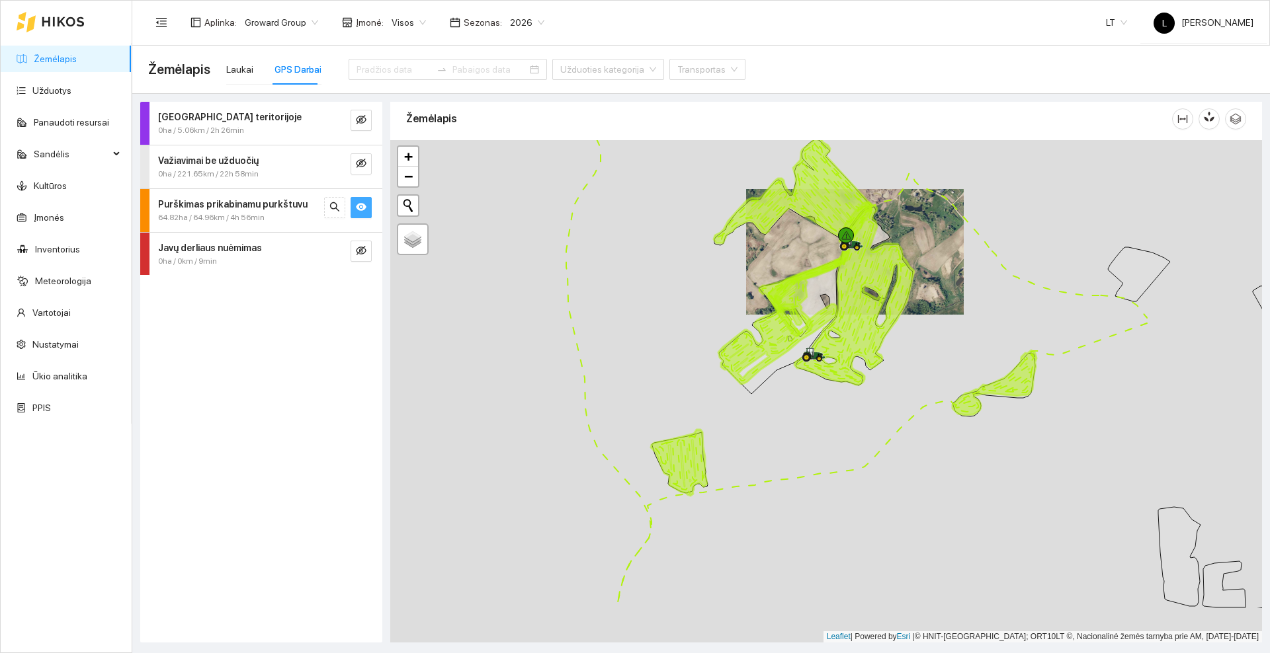
drag, startPoint x: 944, startPoint y: 475, endPoint x: 895, endPoint y: 384, distance: 102.7
click at [895, 384] on div at bounding box center [826, 391] width 872 height 503
